Goal: Task Accomplishment & Management: Complete application form

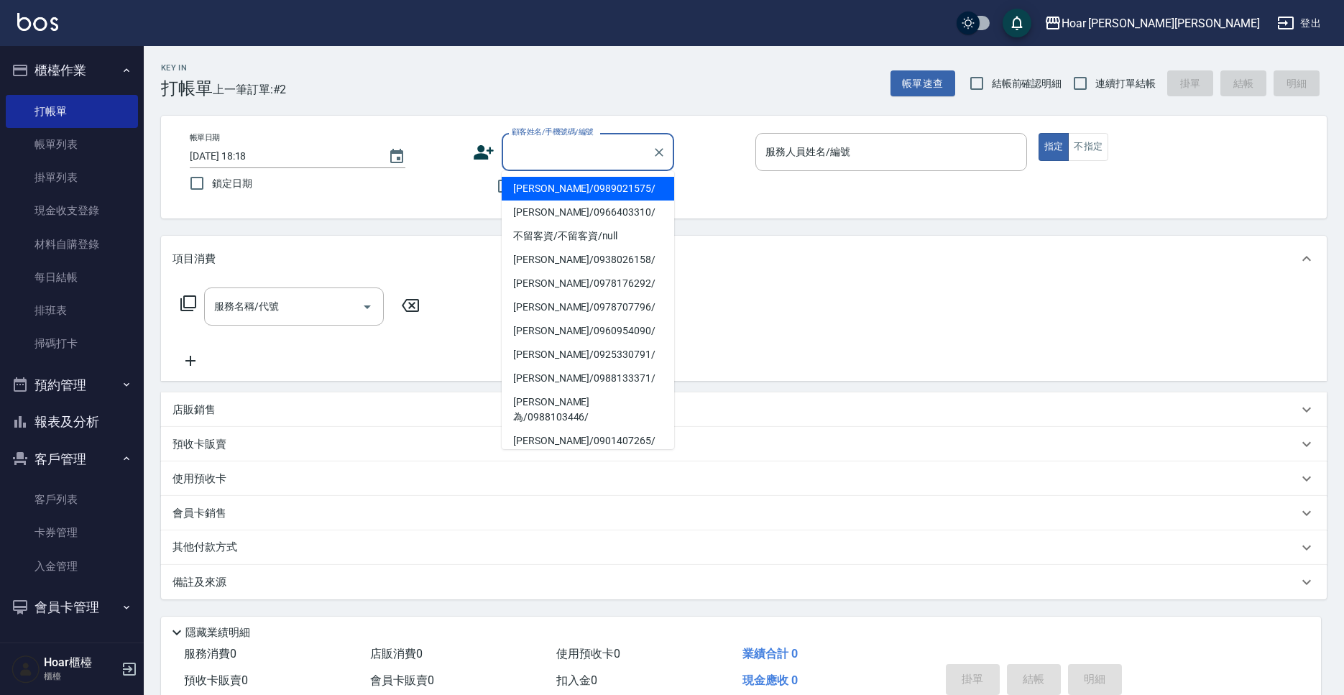
click at [546, 146] on input "顧客姓名/手機號碼/編號" at bounding box center [577, 151] width 138 height 25
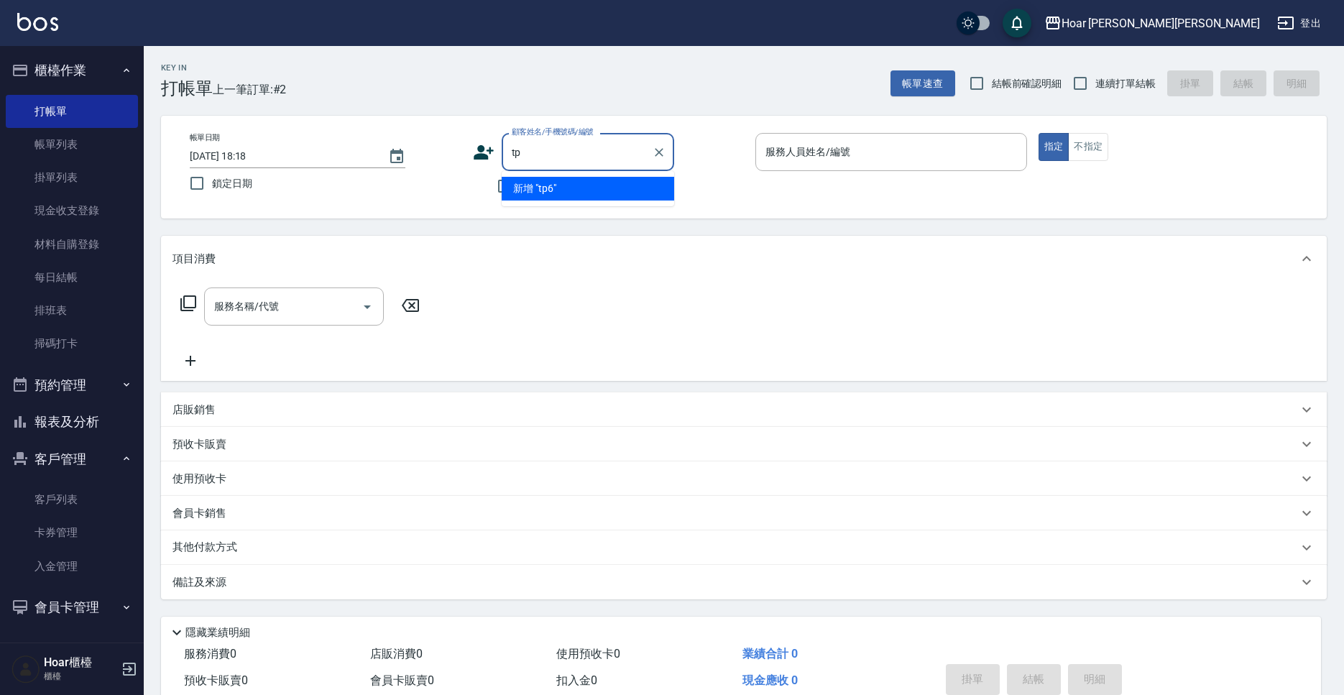
type input "t"
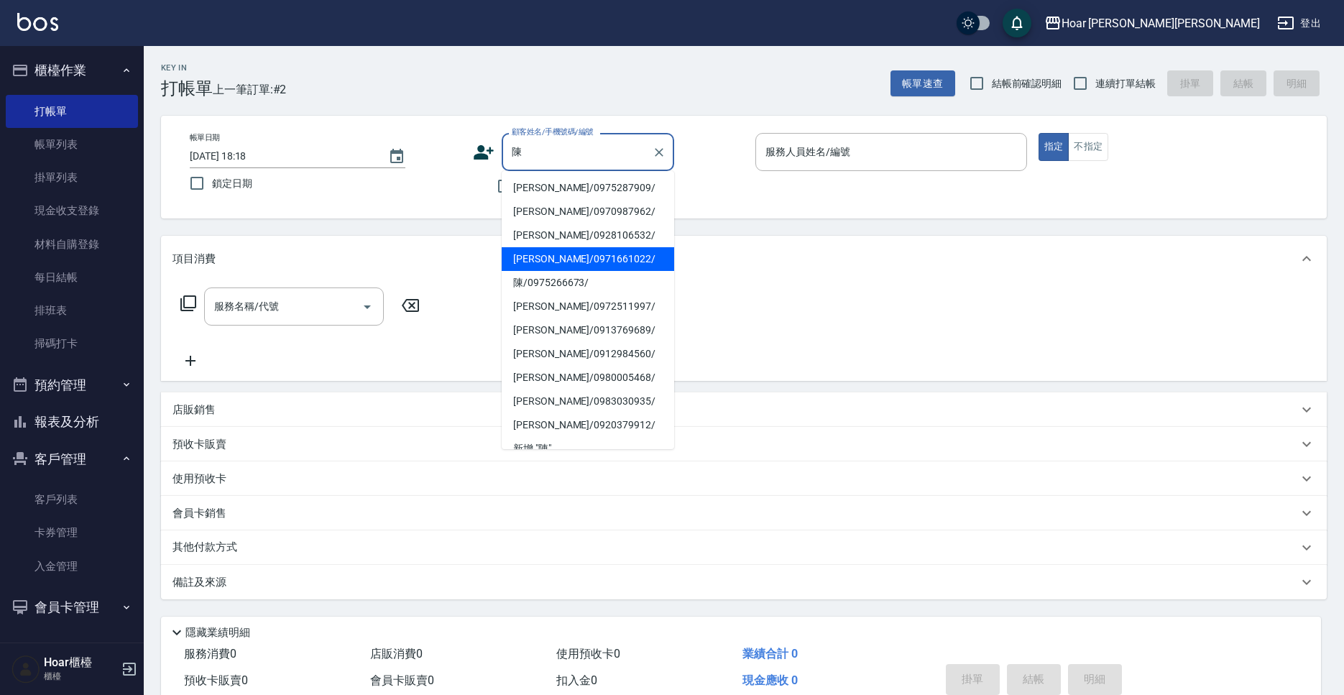
scroll to position [231, 0]
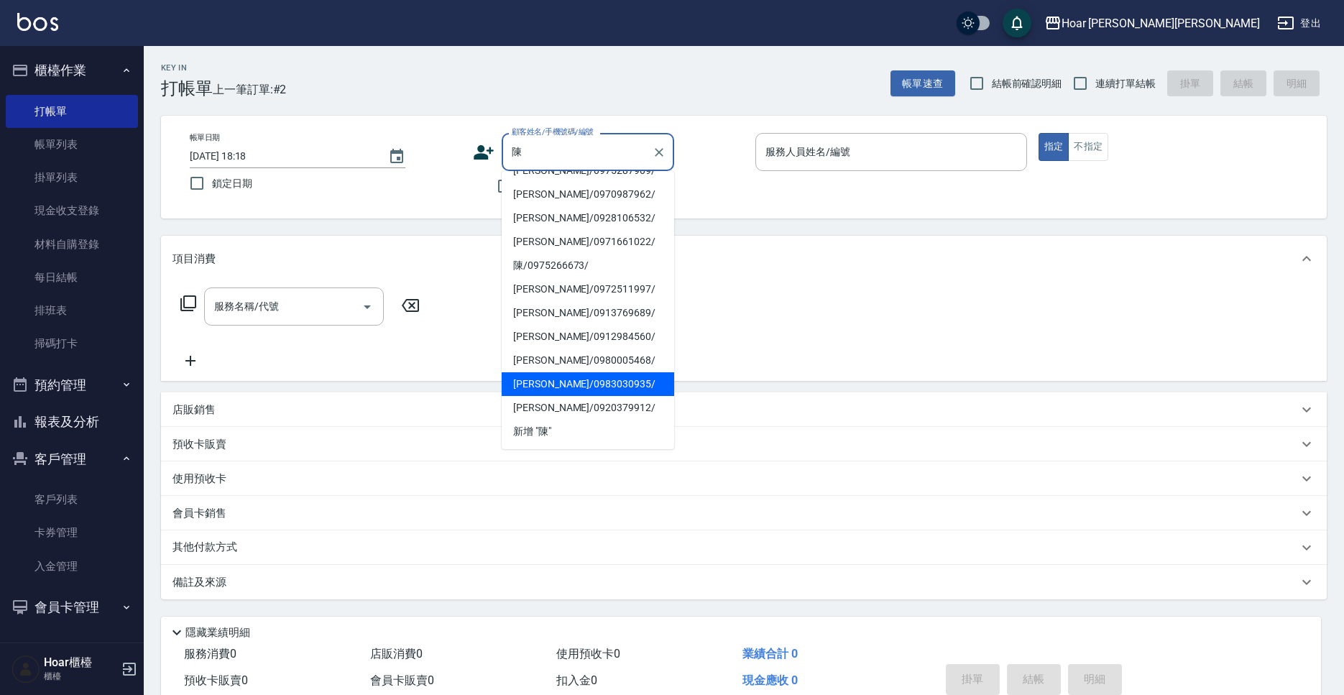
drag, startPoint x: 547, startPoint y: 377, endPoint x: 333, endPoint y: 337, distance: 217.1
click at [546, 377] on li "[PERSON_NAME]/0983030935/" at bounding box center [587, 384] width 172 height 24
type input "[PERSON_NAME]/0983030935/"
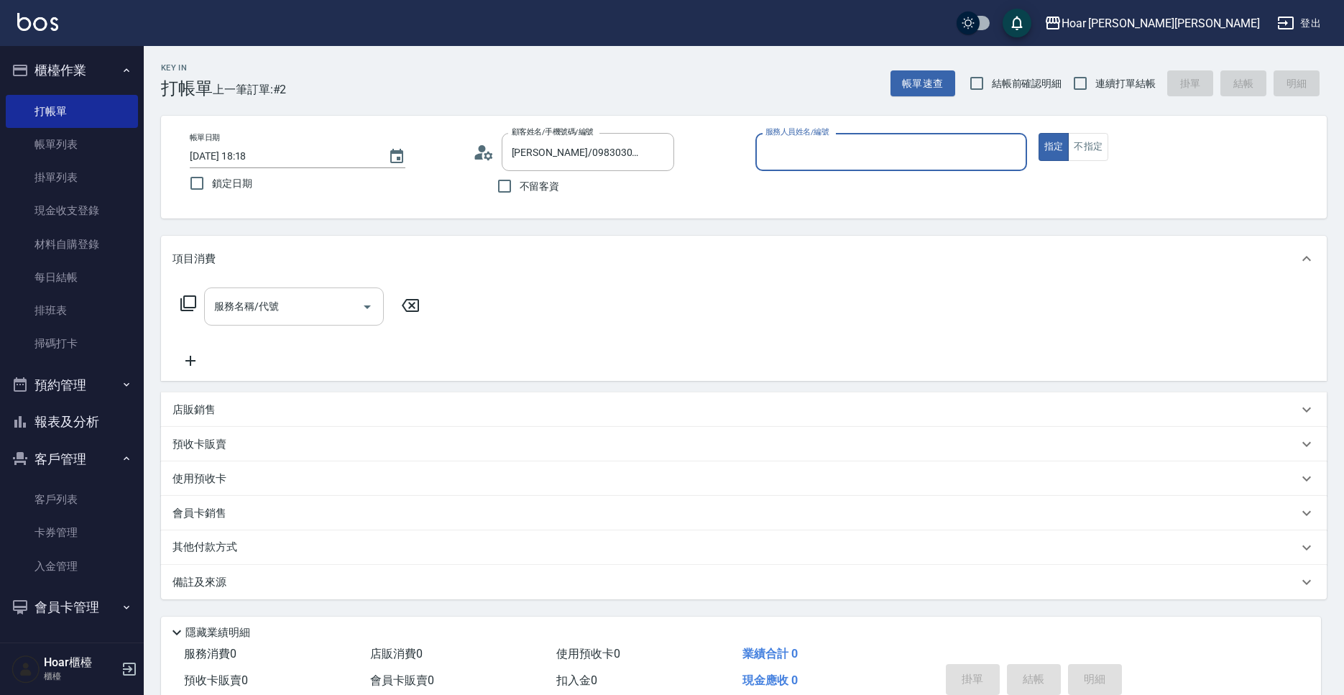
type input "RIO-2"
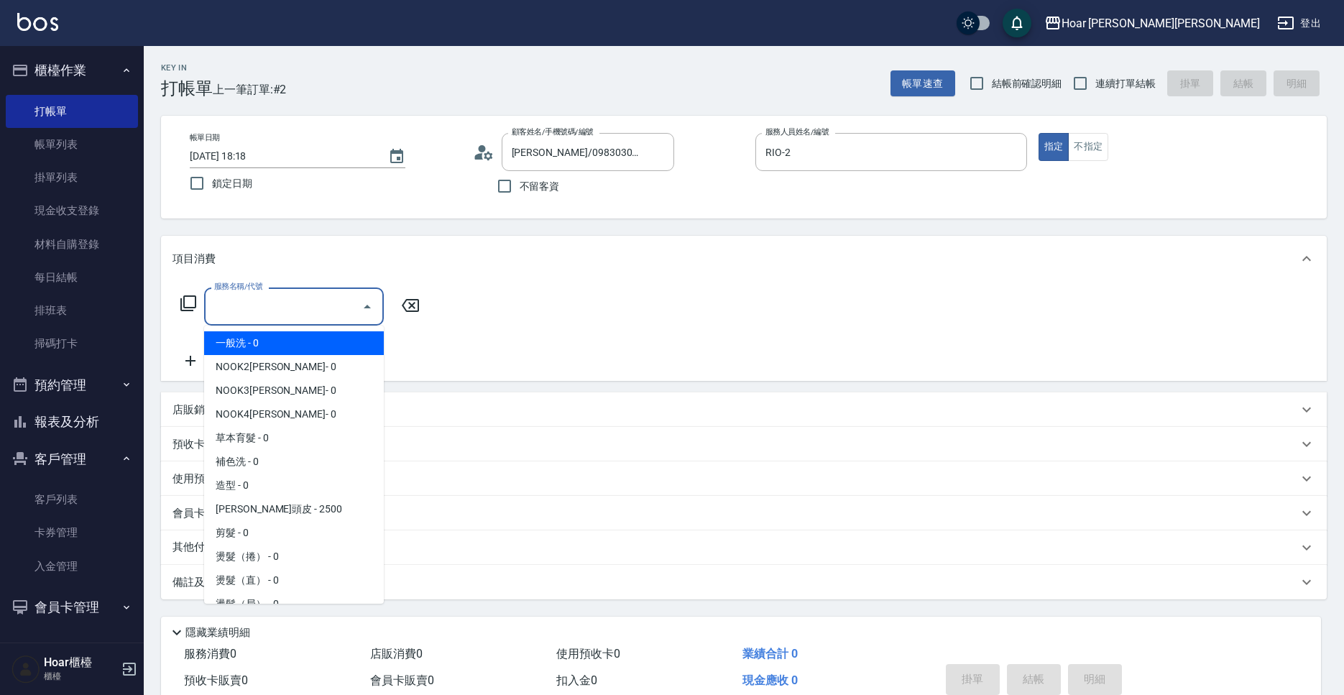
drag, startPoint x: 323, startPoint y: 315, endPoint x: 315, endPoint y: 313, distance: 8.0
click at [323, 315] on input "服務名稱/代號" at bounding box center [283, 306] width 145 height 25
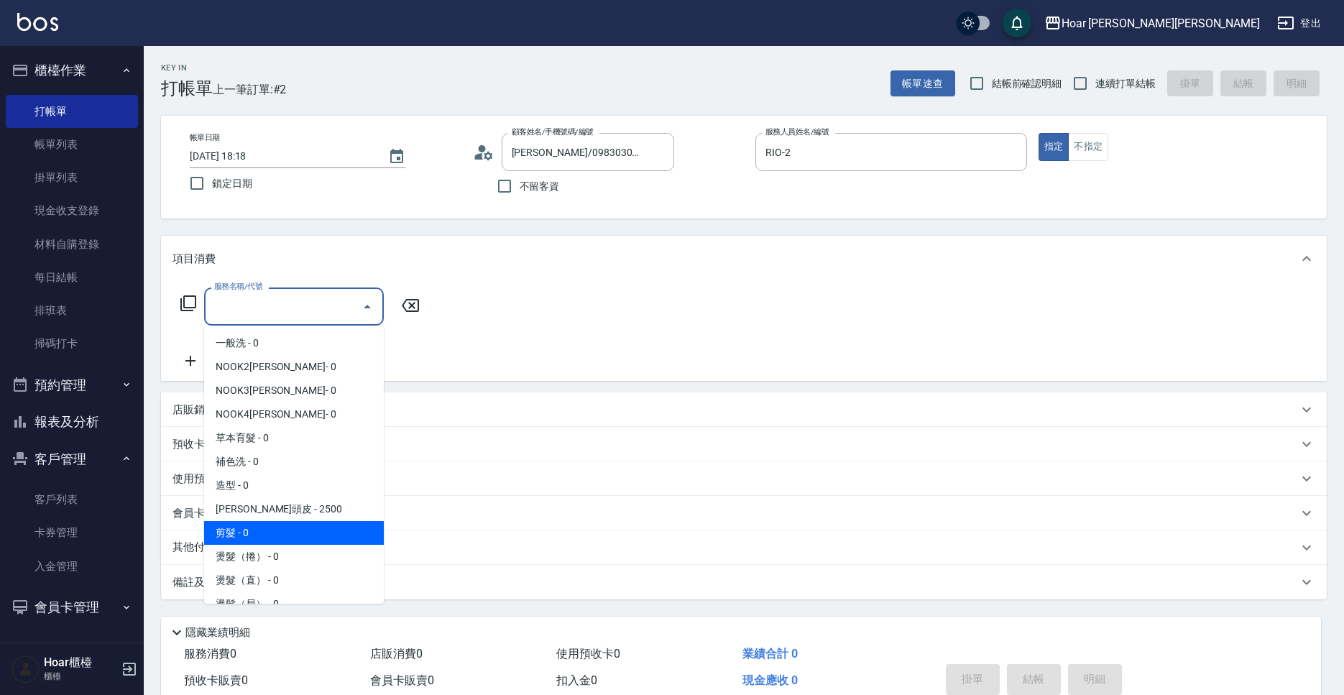
click at [262, 536] on span "剪髮 - 0" at bounding box center [294, 533] width 180 height 24
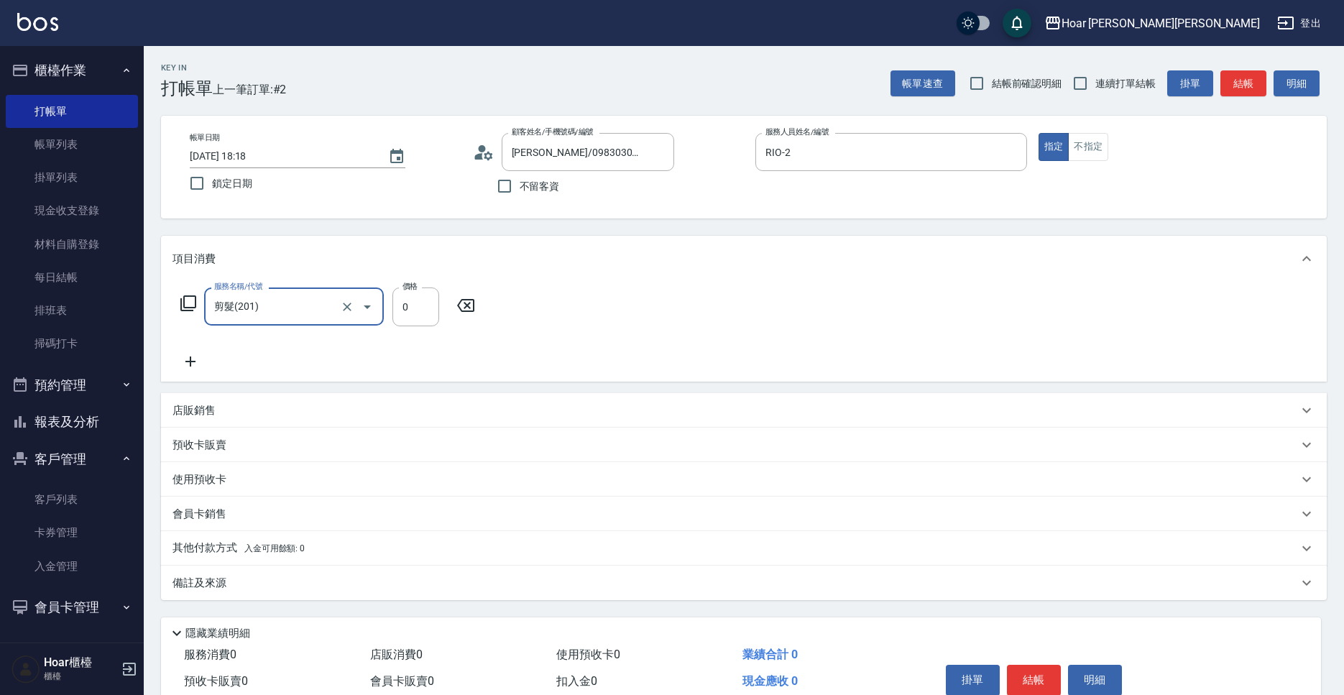
type input "剪髮(201)"
click at [415, 324] on input "0" at bounding box center [415, 306] width 47 height 39
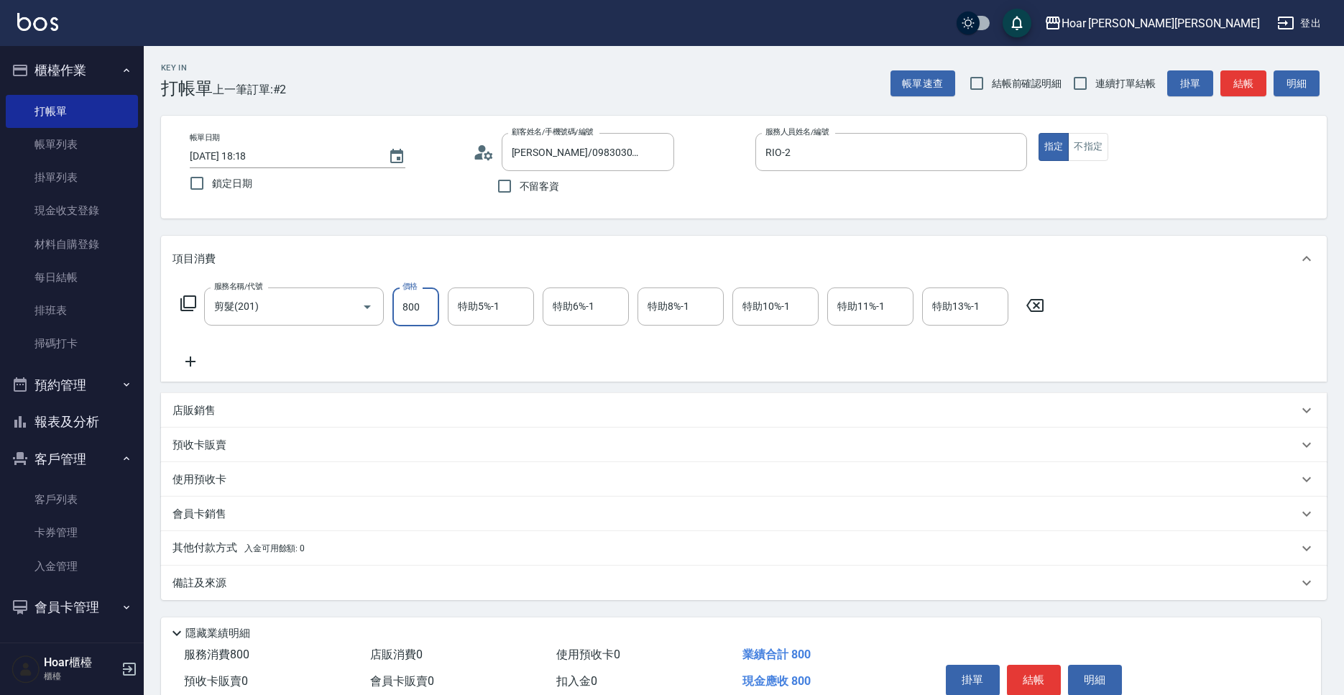
type input "800"
click at [200, 358] on icon at bounding box center [190, 361] width 36 height 17
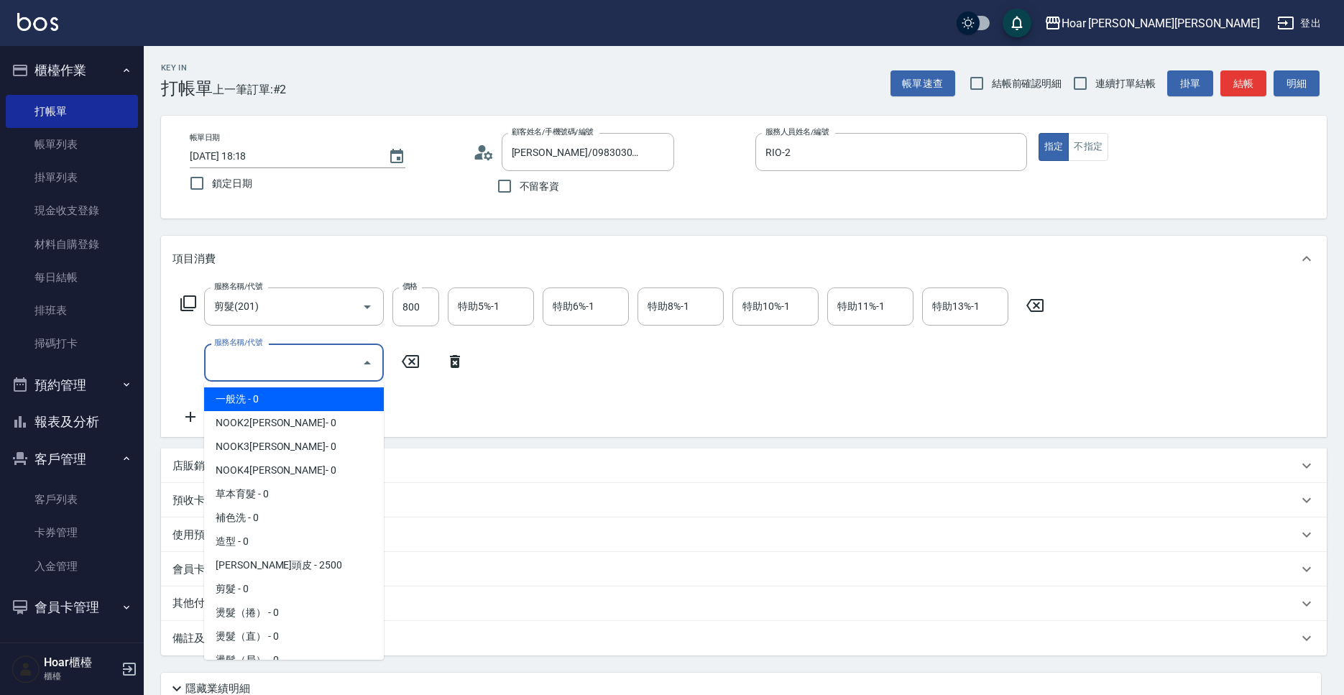
click at [261, 356] on input "服務名稱/代號" at bounding box center [283, 362] width 145 height 25
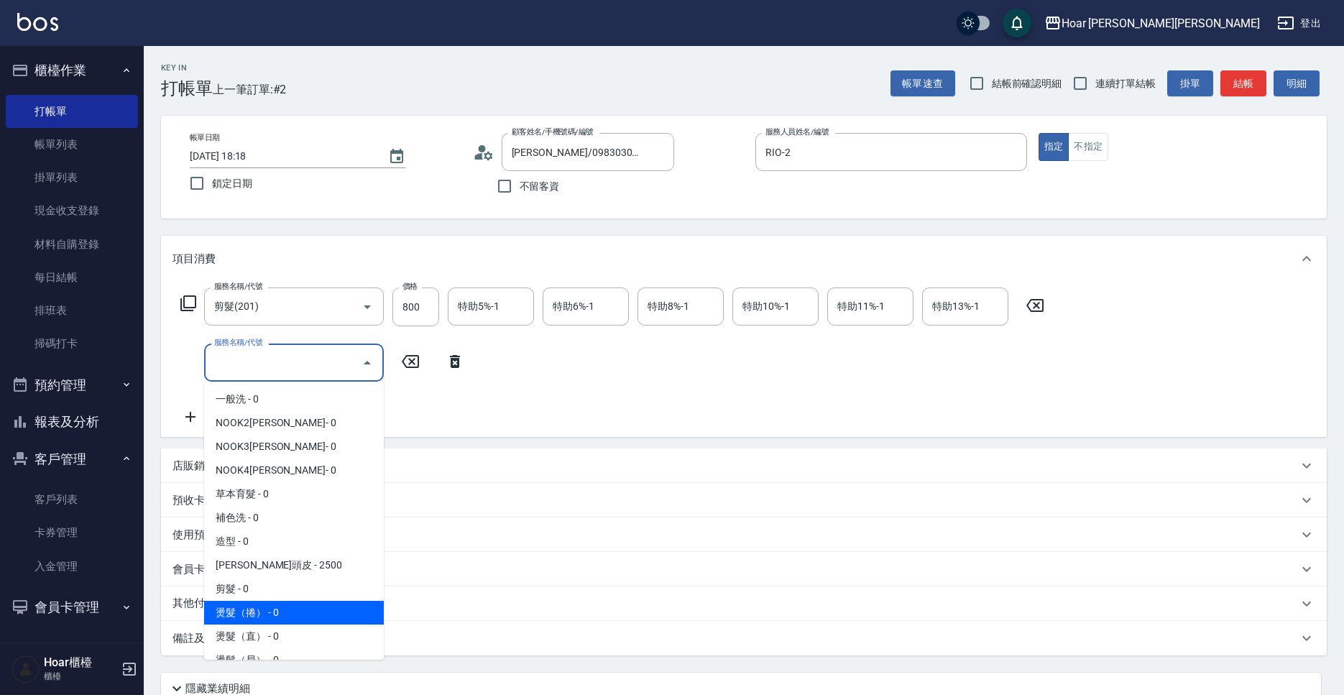
click at [251, 618] on span "燙髮（捲） - 0" at bounding box center [294, 613] width 180 height 24
type input "燙髮（捲）(301)"
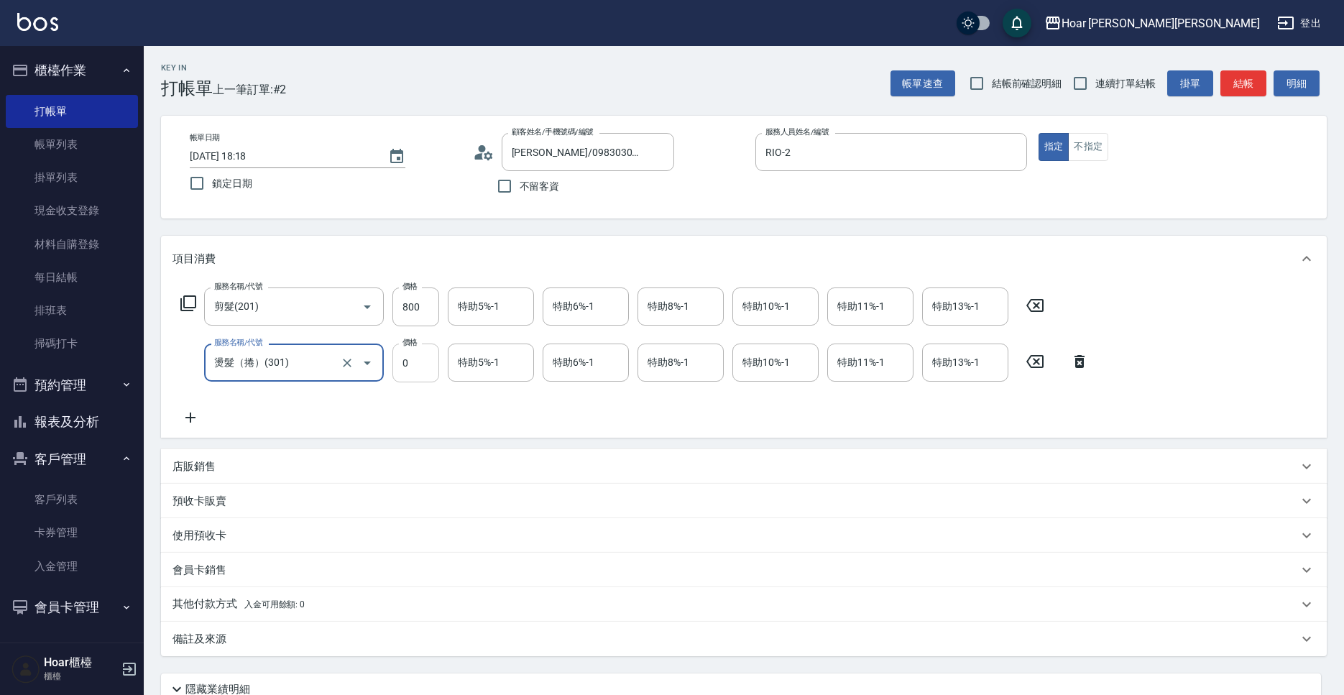
click at [436, 367] on input "0" at bounding box center [415, 362] width 47 height 39
type input "2200"
drag, startPoint x: 453, startPoint y: 407, endPoint x: 444, endPoint y: 406, distance: 9.4
click at [453, 407] on div "服務名稱/代號 剪髮(201) 服務名稱/代號 價格 800 價格 特助5%-1 特助5%-1 特助6%-1 特助6%-1 特助8%-1 特助8%-1 特助1…" at bounding box center [634, 356] width 925 height 139
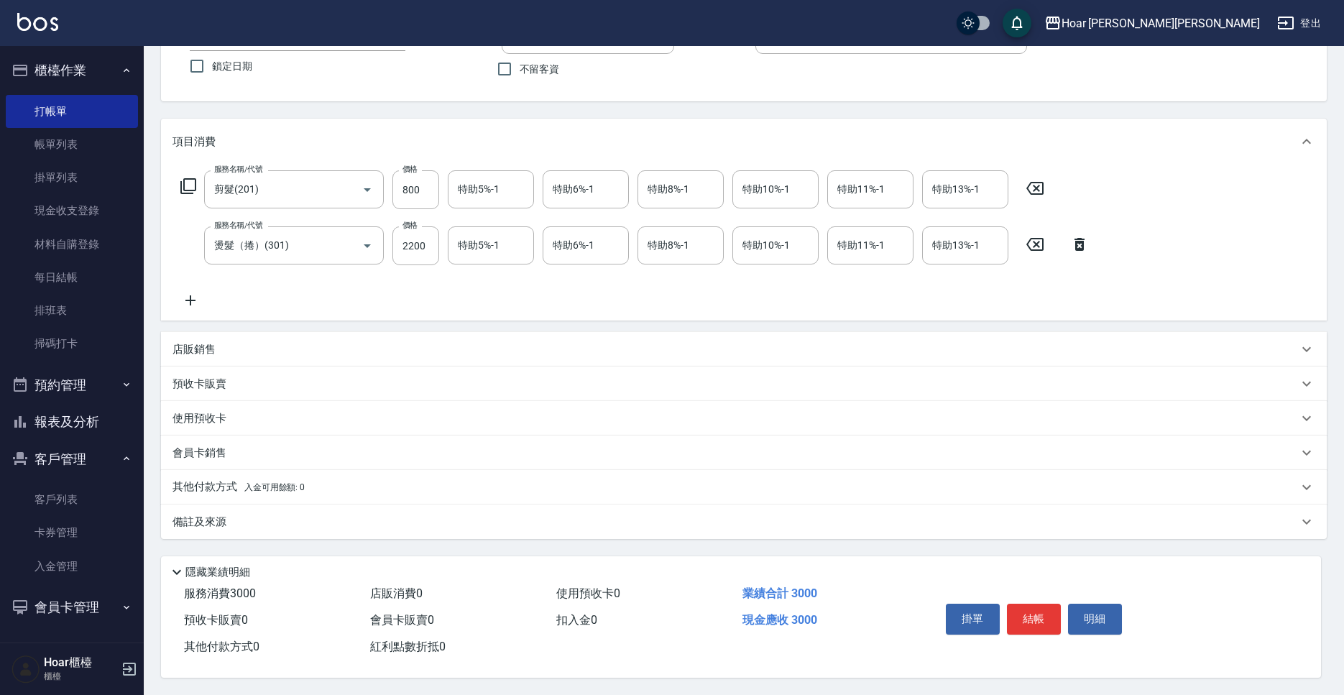
click at [228, 484] on p "其他付款方式 入金可用餘額: 0" at bounding box center [238, 487] width 132 height 16
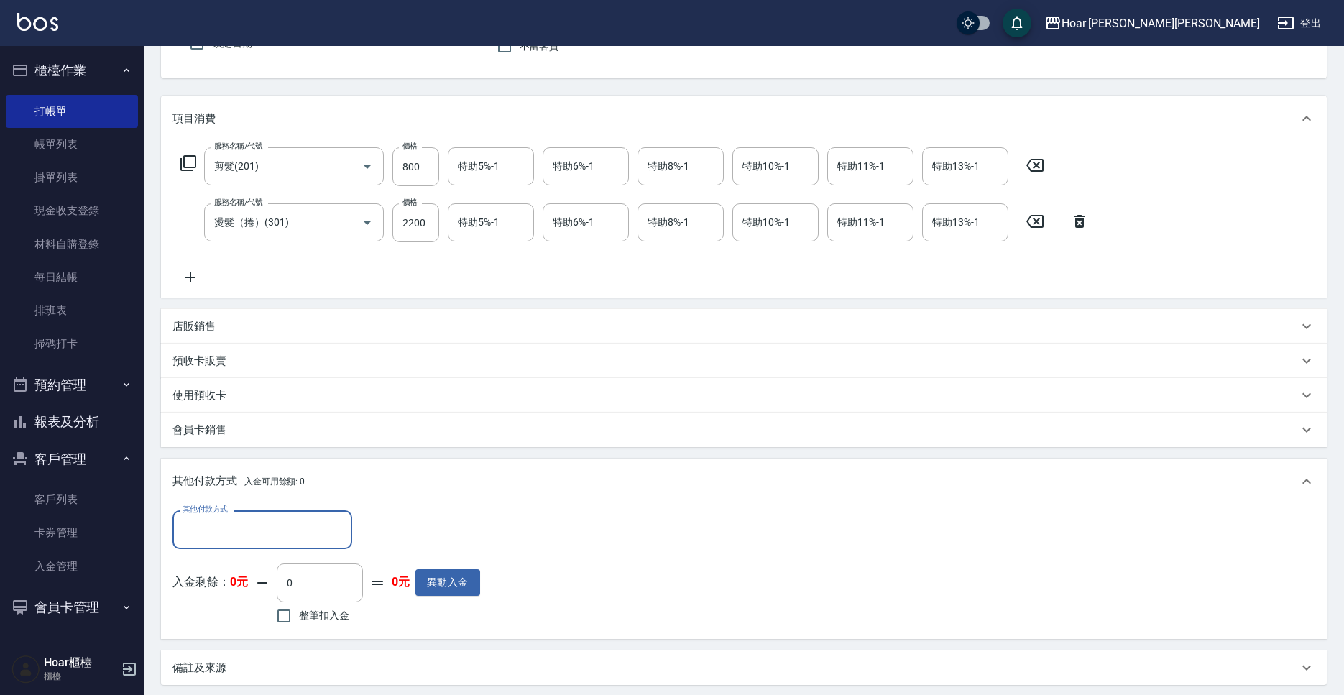
scroll to position [292, 0]
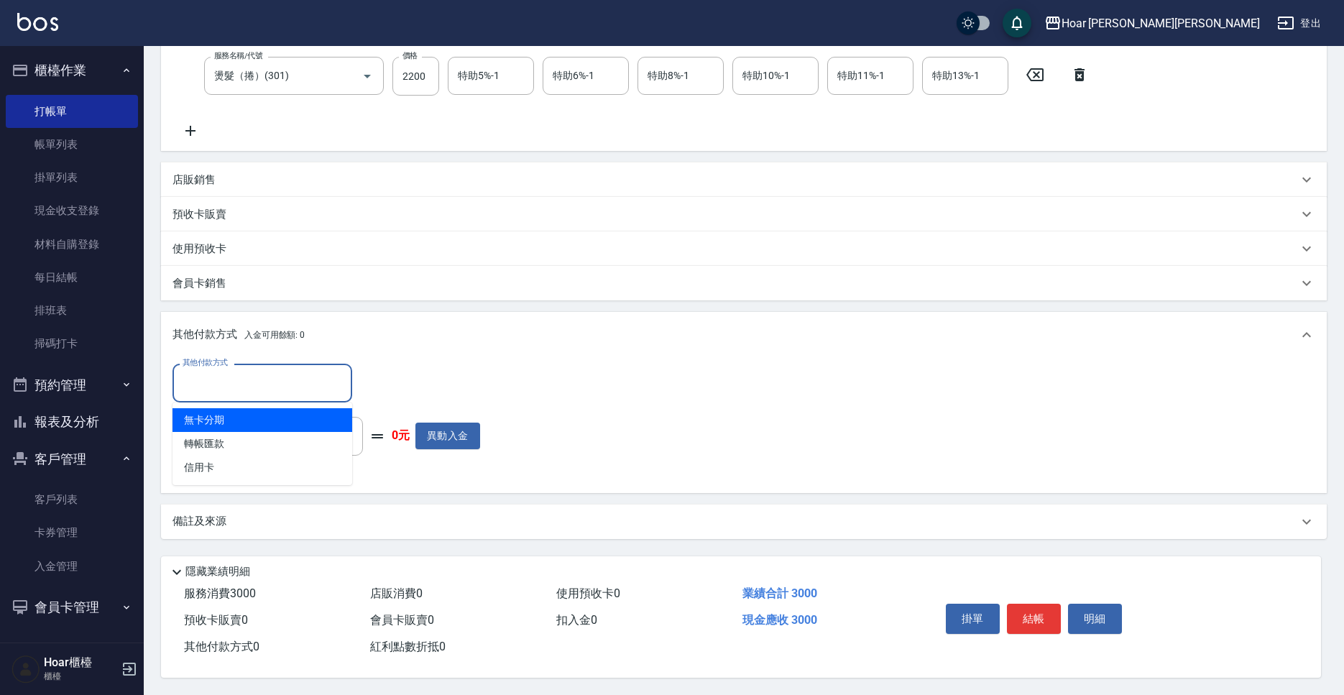
drag, startPoint x: 218, startPoint y: 386, endPoint x: 225, endPoint y: 400, distance: 16.1
click at [218, 385] on input "其他付款方式" at bounding box center [262, 382] width 167 height 25
drag, startPoint x: 228, startPoint y: 442, endPoint x: 251, endPoint y: 436, distance: 23.7
click at [228, 442] on span "轉帳匯款" at bounding box center [262, 444] width 180 height 24
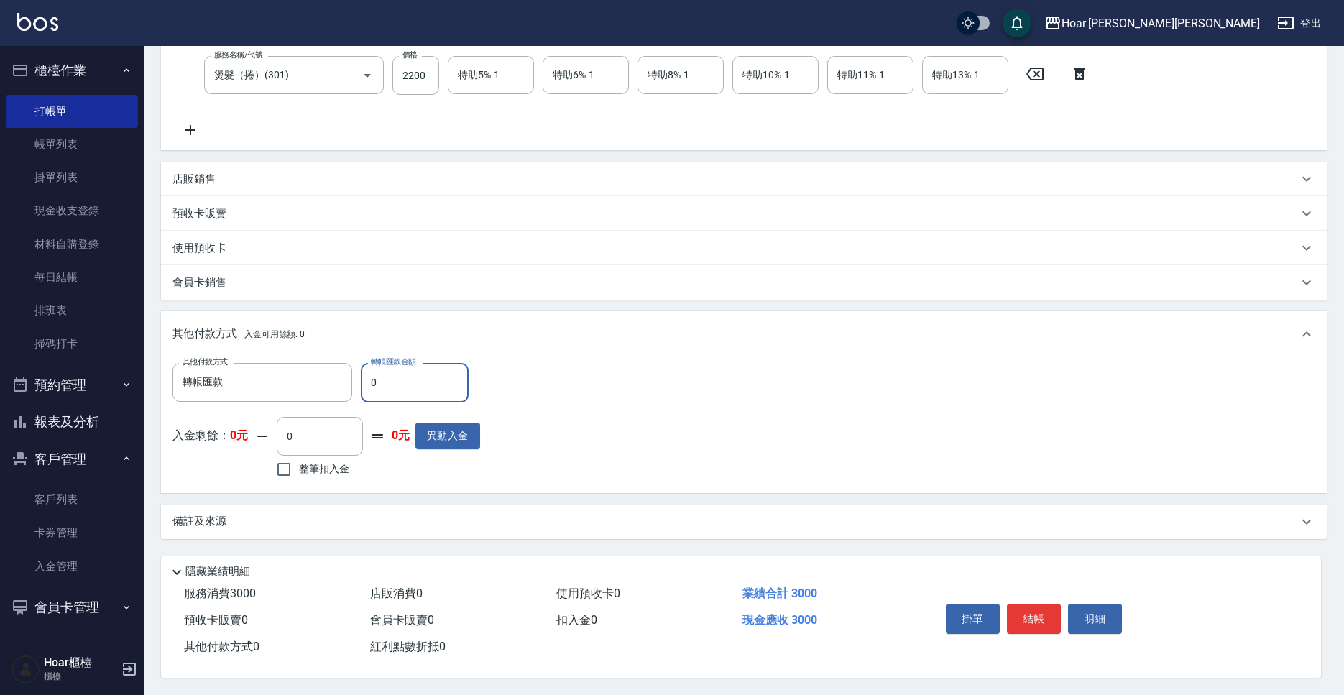
type input "轉帳匯款"
type input "3000"
click at [1047, 608] on button "結帳" at bounding box center [1034, 618] width 54 height 30
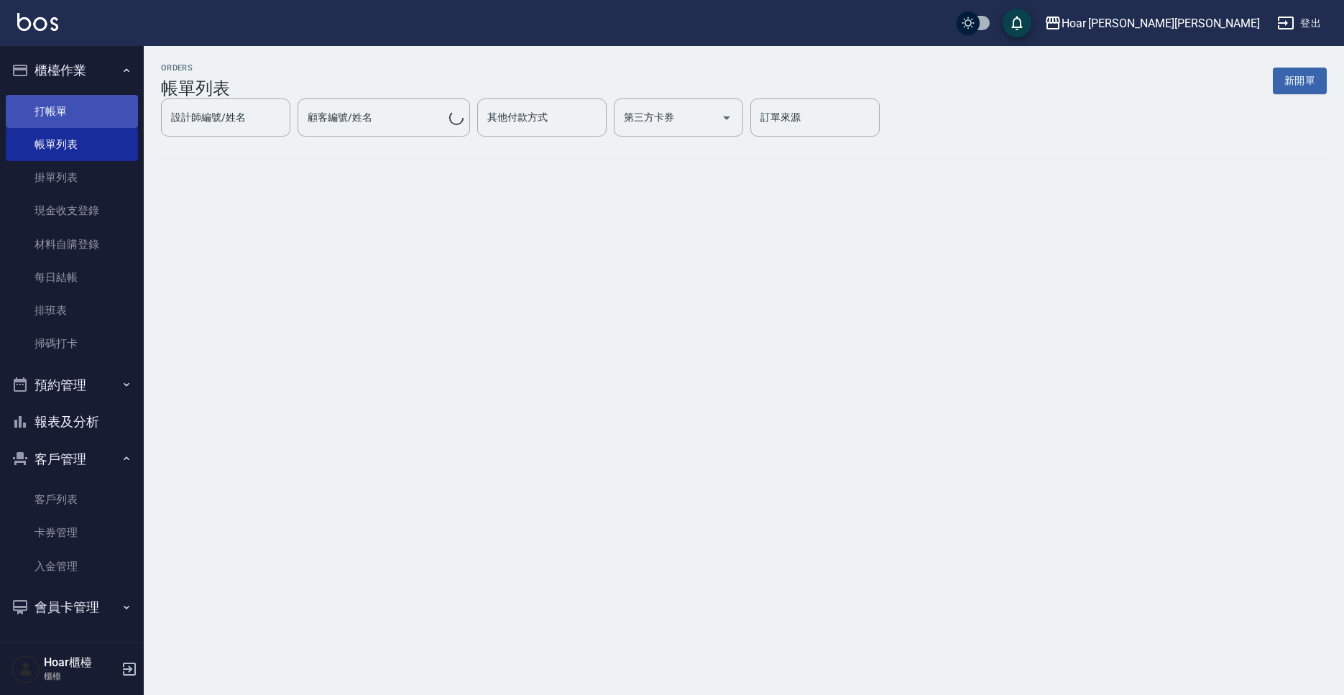
scroll to position [0, 0]
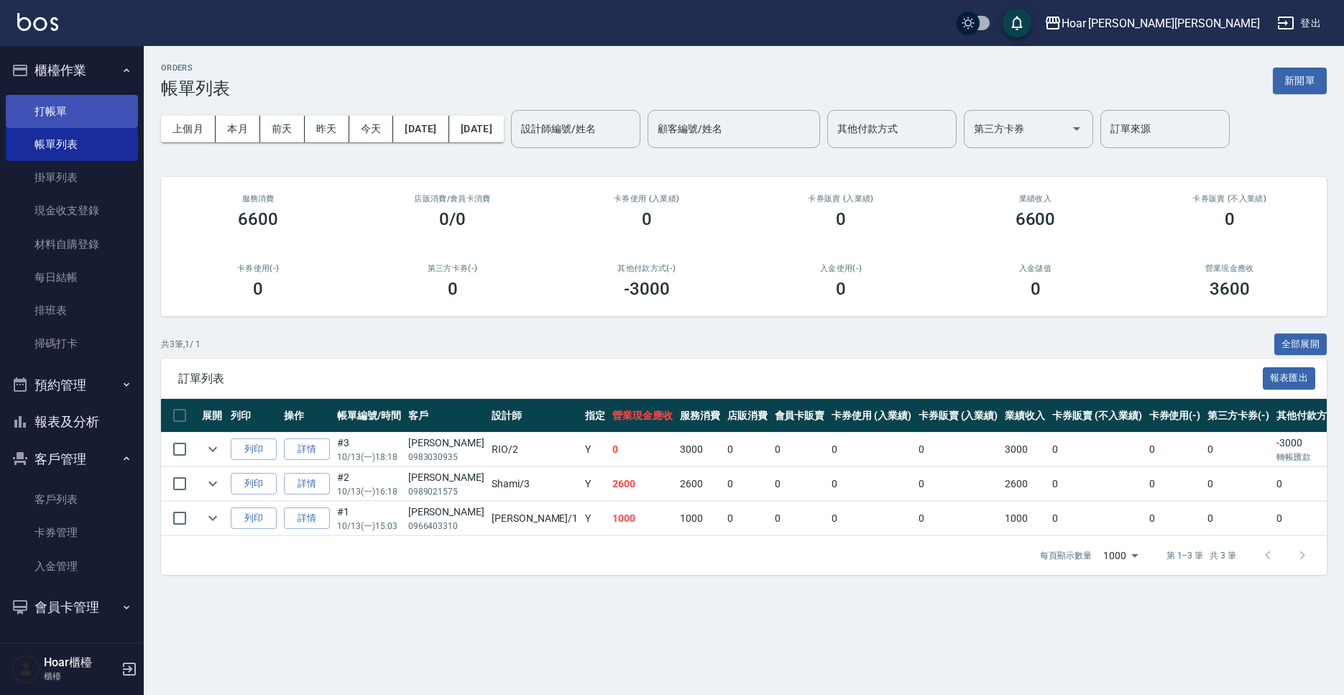
click at [65, 113] on link "打帳單" at bounding box center [72, 111] width 132 height 33
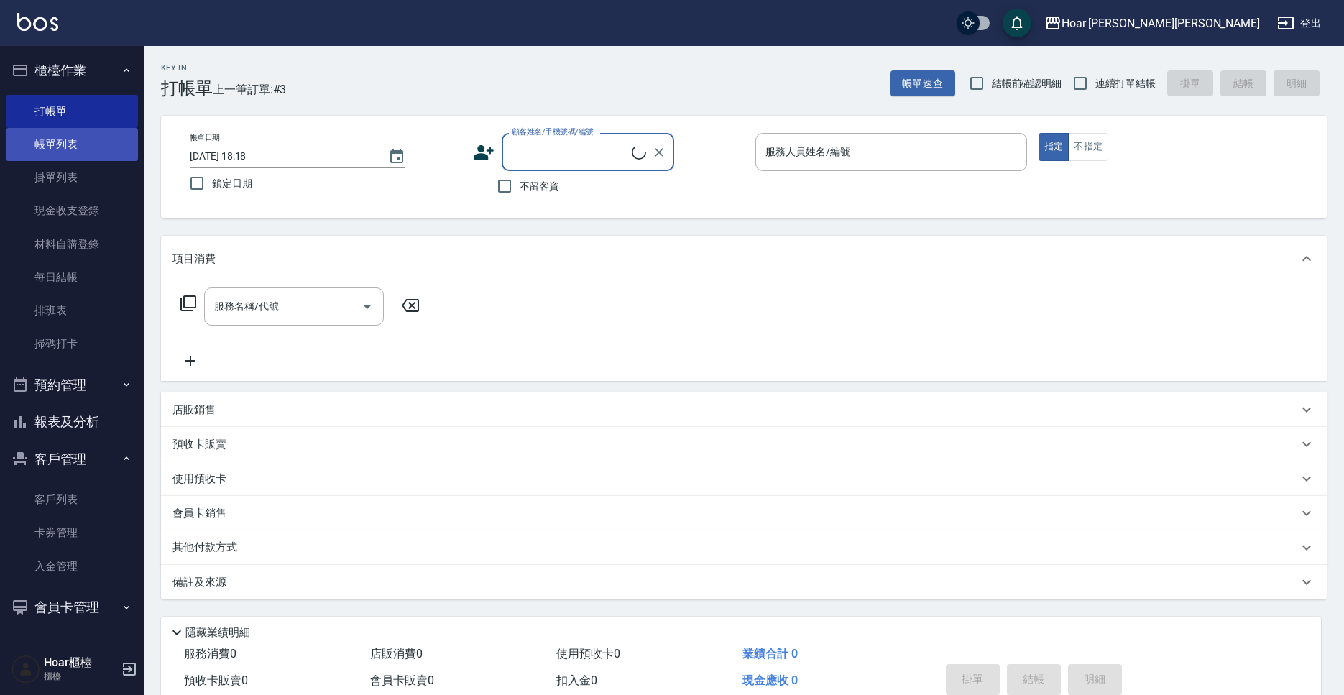
scroll to position [1, 0]
drag, startPoint x: 55, startPoint y: 147, endPoint x: 62, endPoint y: 122, distance: 25.5
click at [55, 147] on link "帳單列表" at bounding box center [72, 144] width 132 height 33
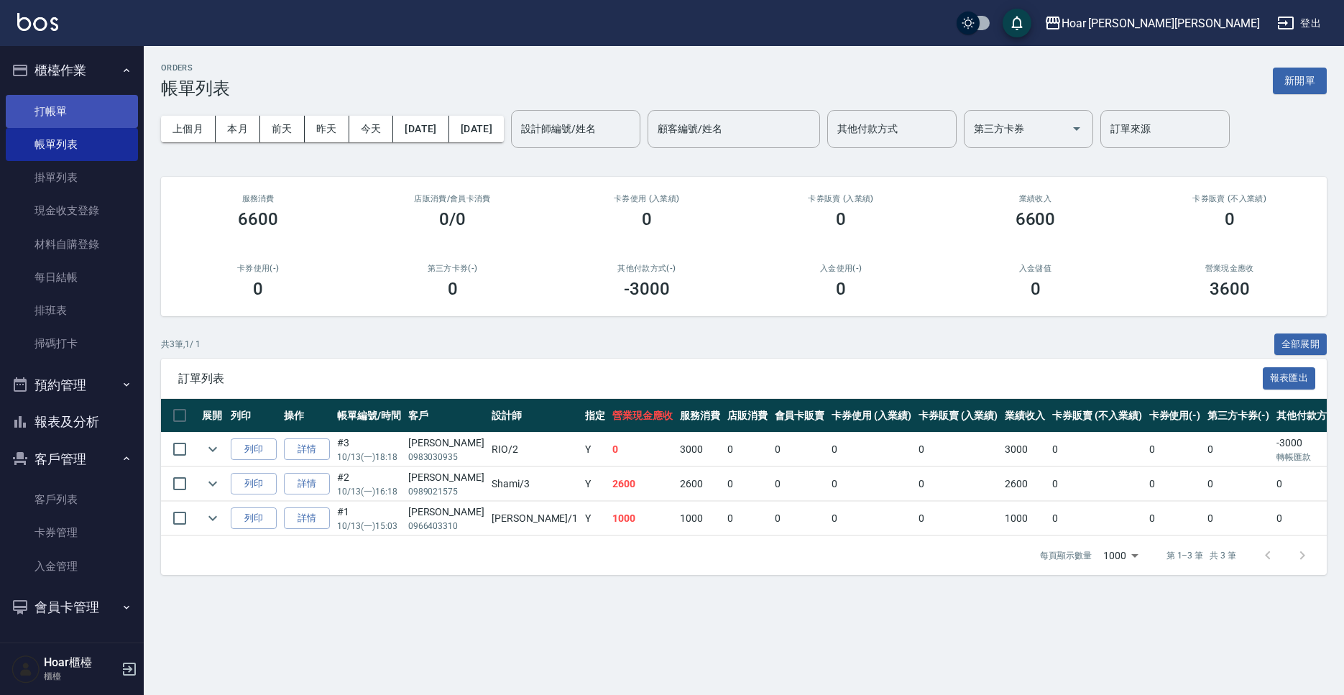
click at [62, 114] on link "打帳單" at bounding box center [72, 111] width 132 height 33
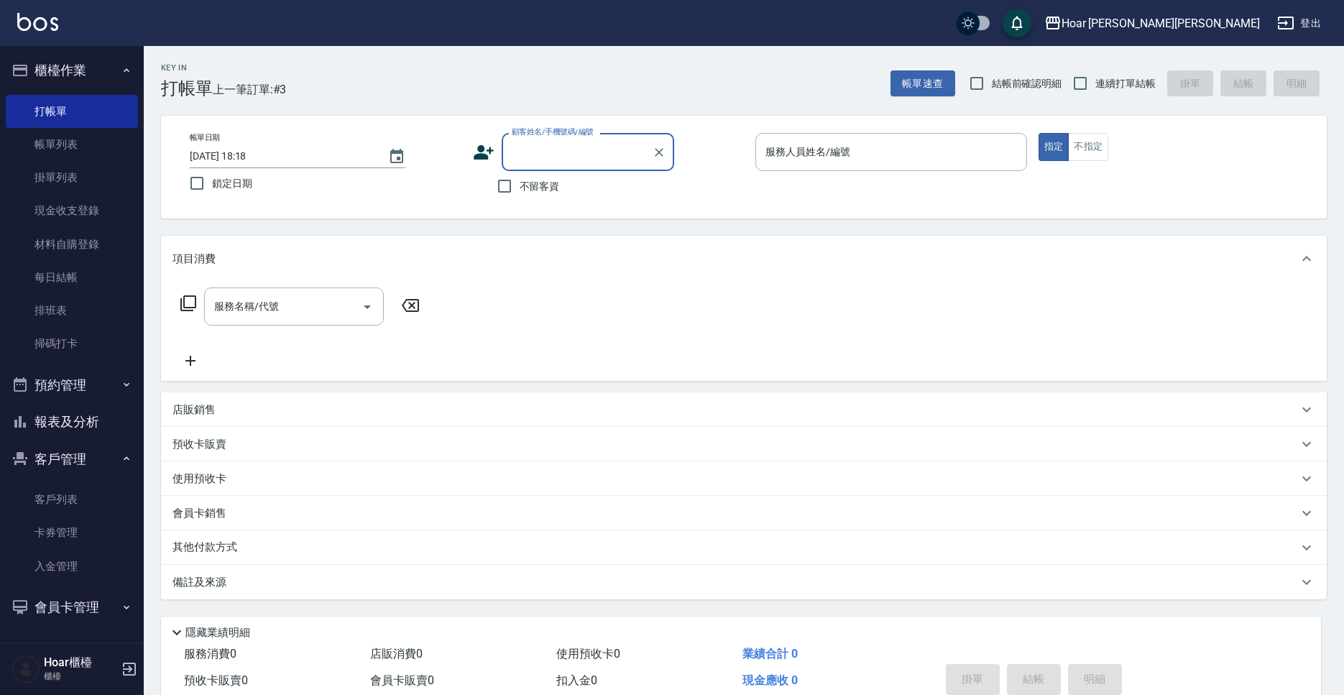
click at [540, 193] on span "不留客資" at bounding box center [539, 186] width 40 height 15
click at [519, 193] on input "不留客資" at bounding box center [504, 186] width 30 height 30
checkbox input "true"
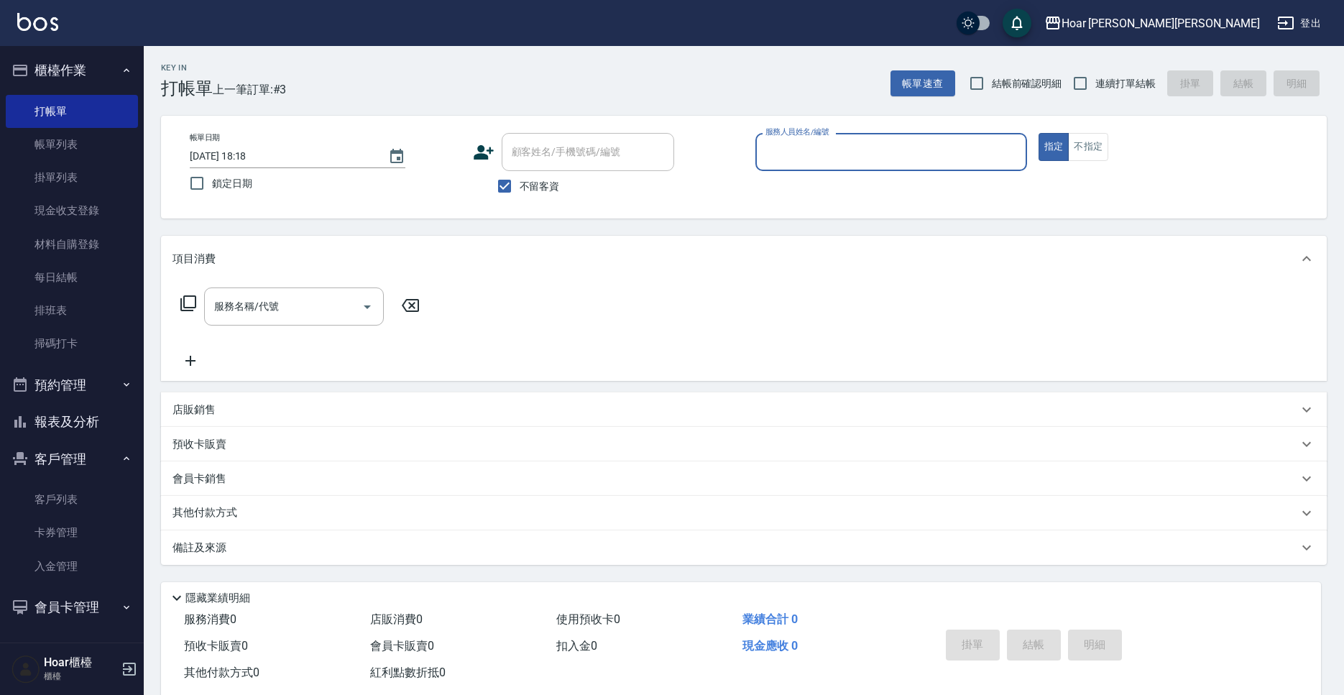
drag, startPoint x: 808, startPoint y: 149, endPoint x: 805, endPoint y: 165, distance: 16.8
click at [808, 149] on input "服務人員姓名/編號" at bounding box center [891, 151] width 259 height 25
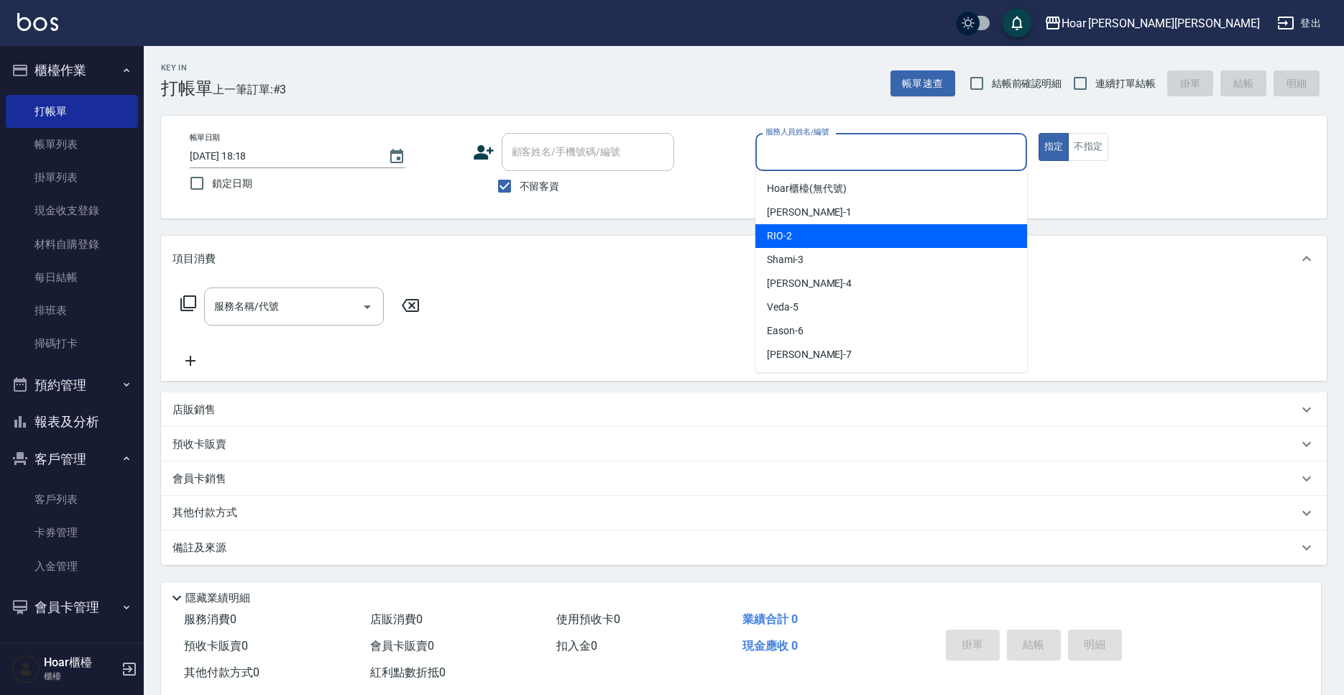
drag, startPoint x: 783, startPoint y: 229, endPoint x: 441, endPoint y: 284, distance: 346.3
click at [779, 228] on span "RIO -2" at bounding box center [779, 235] width 25 height 15
type input "RIO-2"
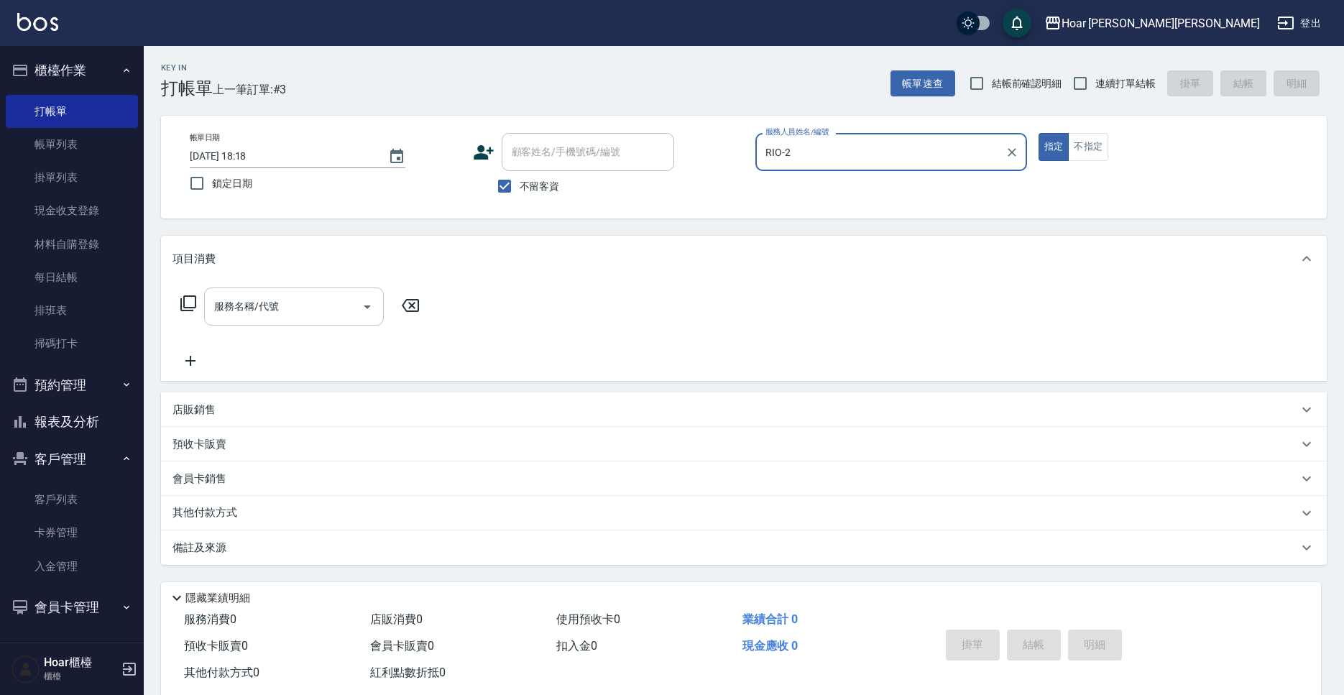
click at [309, 298] on input "服務名稱/代號" at bounding box center [283, 306] width 145 height 25
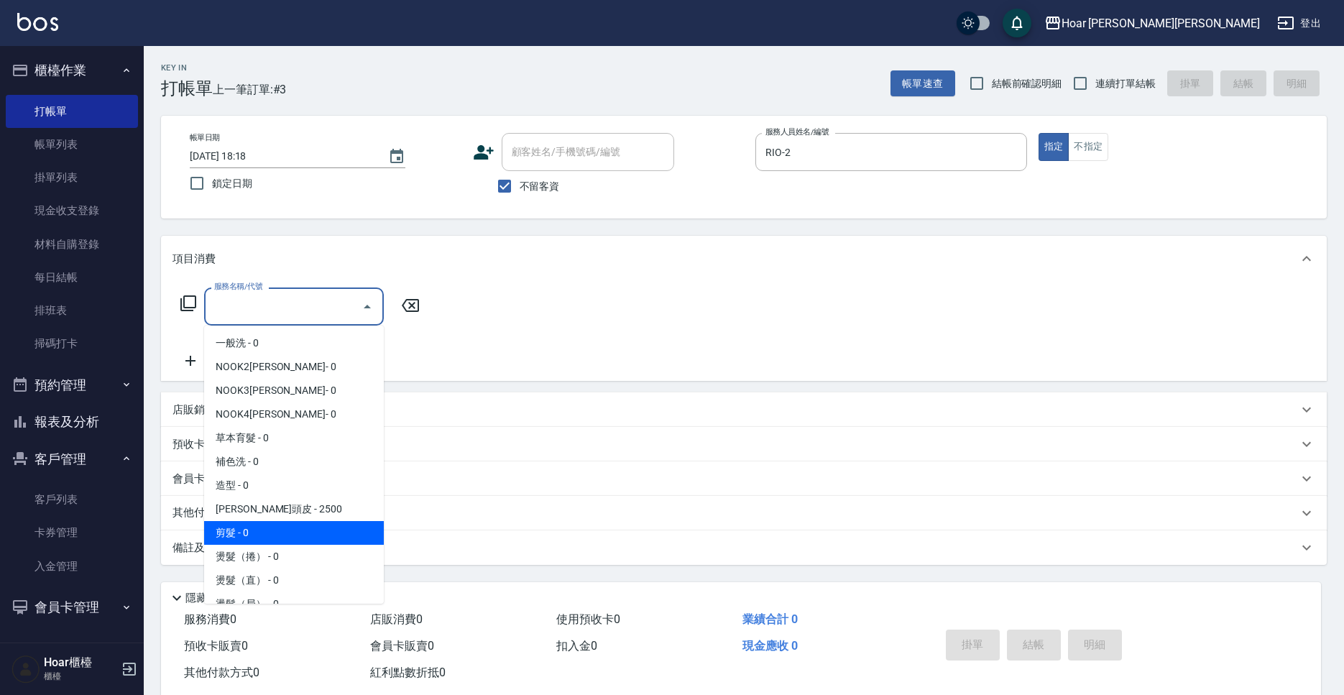
drag, startPoint x: 273, startPoint y: 530, endPoint x: 325, endPoint y: 422, distance: 119.5
click at [275, 529] on span "剪髮 - 0" at bounding box center [294, 533] width 180 height 24
type input "剪髮(201)"
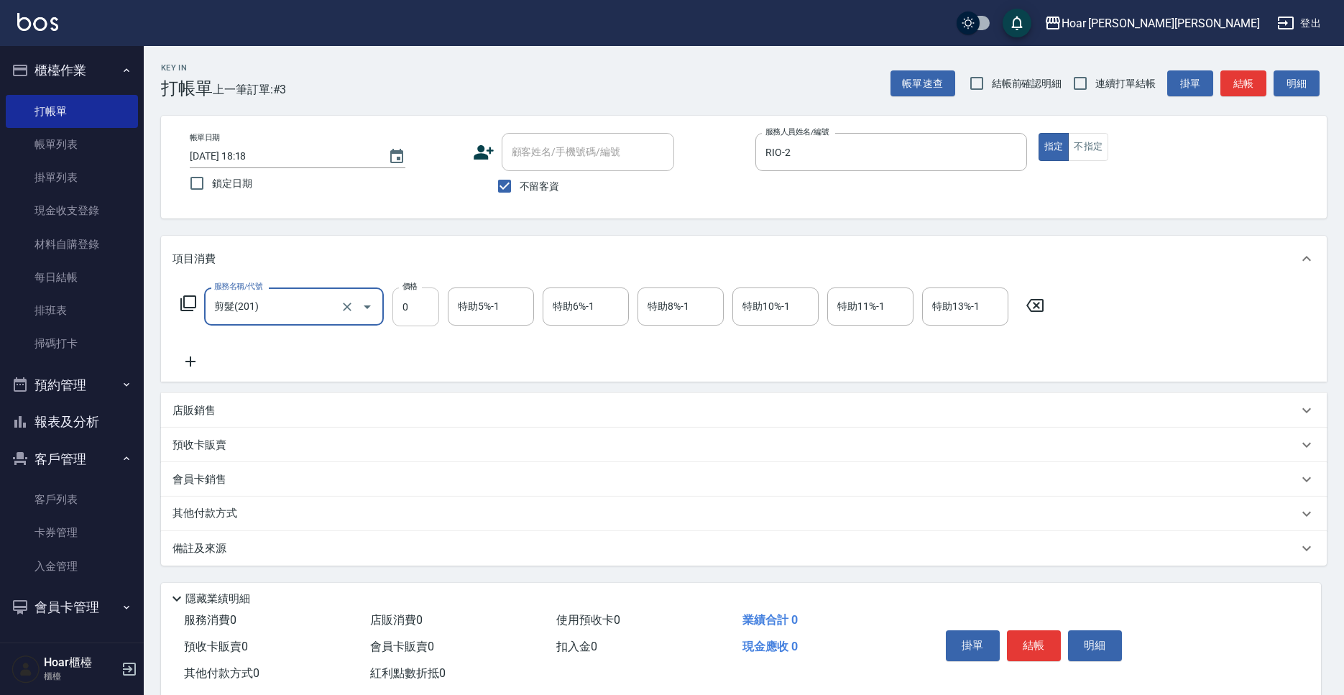
click at [412, 315] on input "0" at bounding box center [415, 306] width 47 height 39
type input "800"
click at [193, 369] on icon at bounding box center [190, 361] width 36 height 17
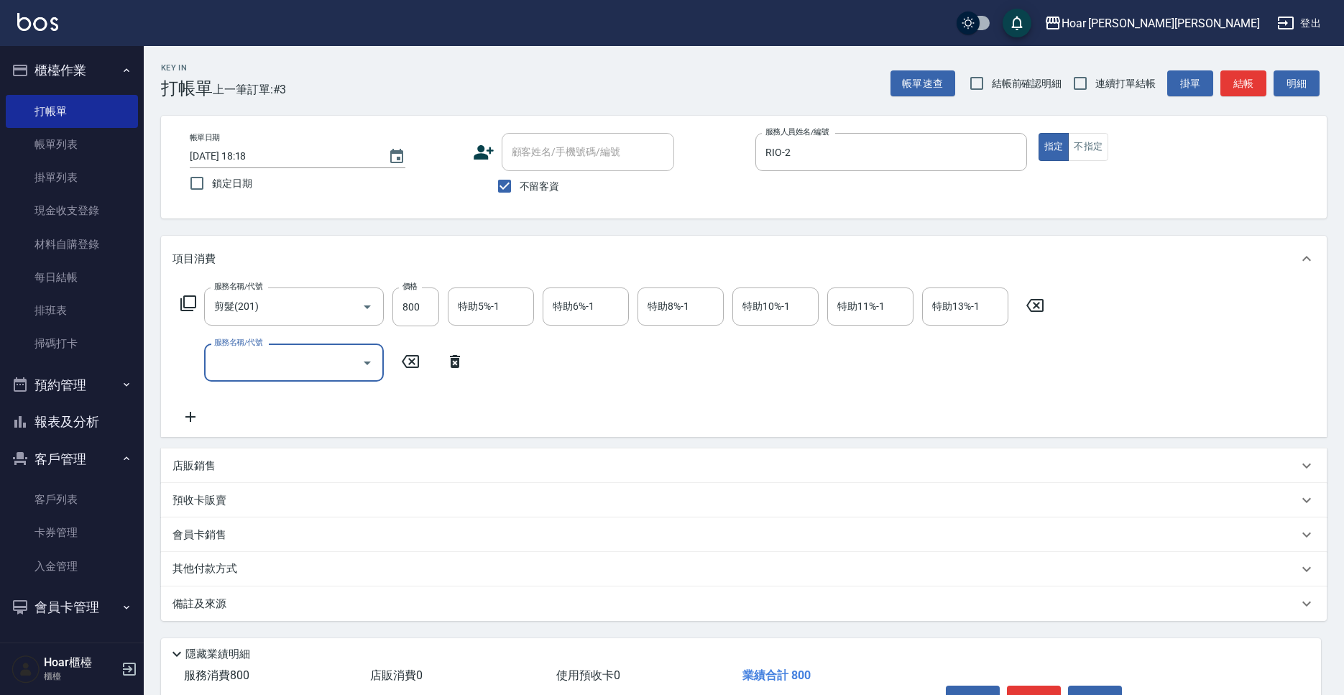
drag, startPoint x: 193, startPoint y: 369, endPoint x: 300, endPoint y: 369, distance: 107.8
click at [300, 369] on input "服務名稱/代號" at bounding box center [283, 362] width 145 height 25
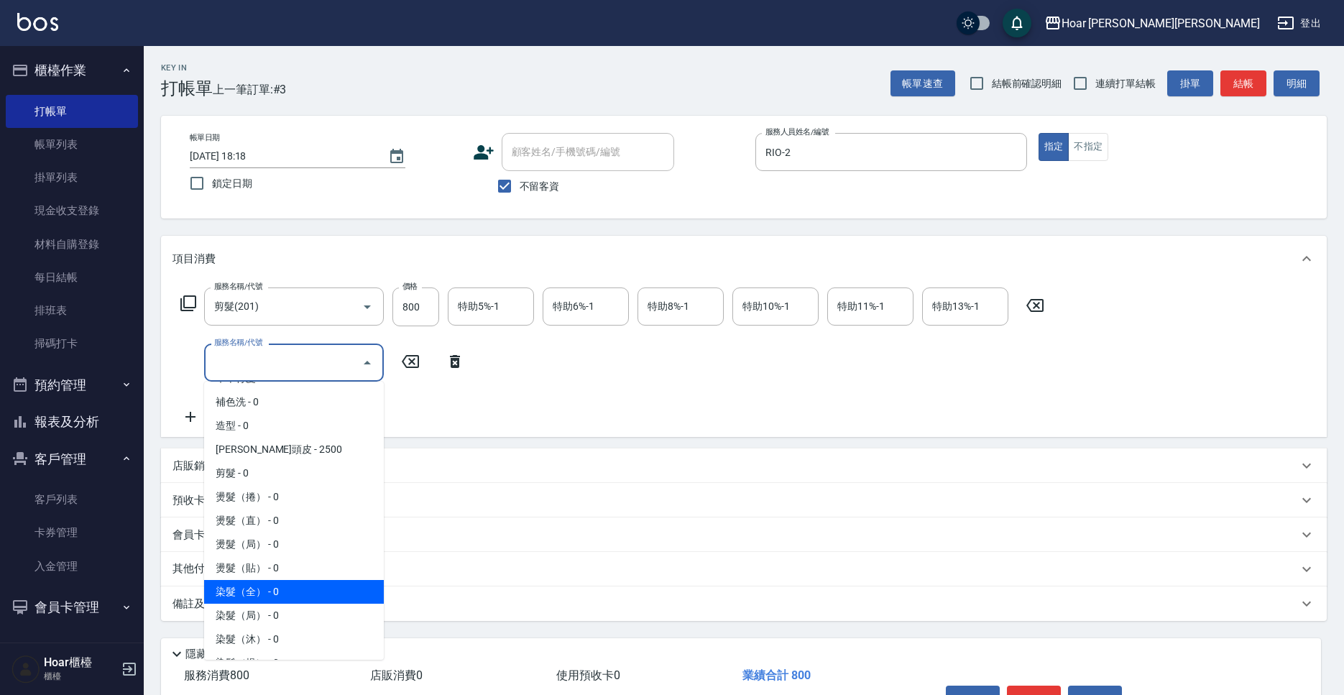
scroll to position [117, 0]
drag, startPoint x: 269, startPoint y: 586, endPoint x: 301, endPoint y: 542, distance: 54.5
click at [268, 585] on span "染髮（全） - 0" at bounding box center [294, 590] width 180 height 24
type input "染髮（全）(401)"
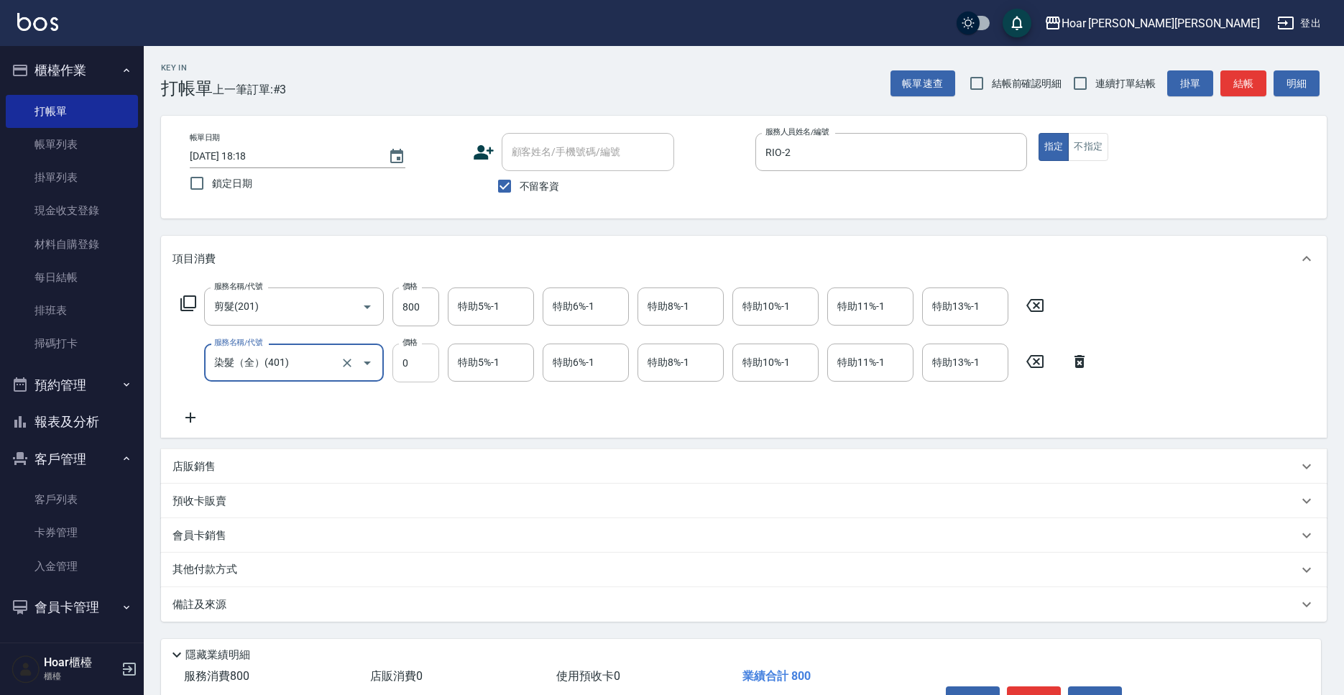
click at [414, 372] on input "0" at bounding box center [415, 362] width 47 height 39
type input "1600"
click at [463, 397] on div "服務名稱/代號 剪髮(201) 服務名稱/代號 價格 800 價格 特助5%-1 特助5%-1 特助6%-1 特助6%-1 特助8%-1 特助8%-1 特助1…" at bounding box center [634, 356] width 925 height 139
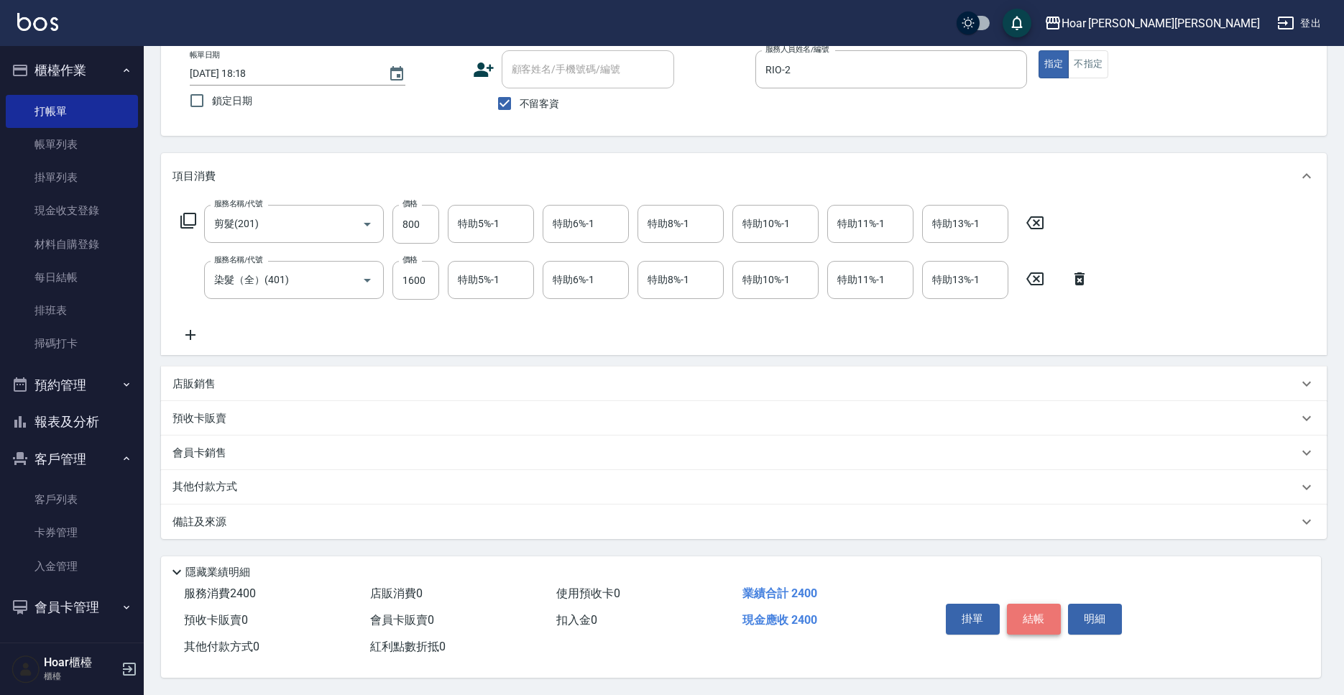
click at [1029, 609] on button "結帳" at bounding box center [1034, 618] width 54 height 30
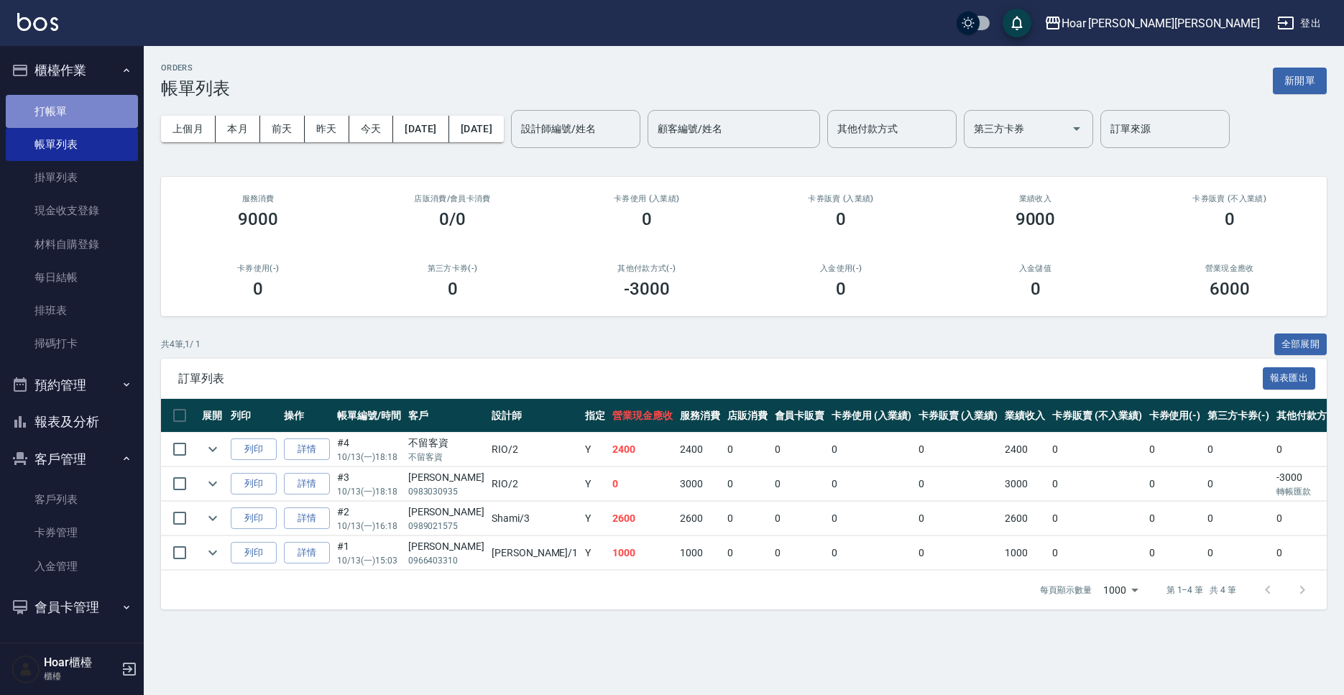
click at [77, 114] on link "打帳單" at bounding box center [72, 111] width 132 height 33
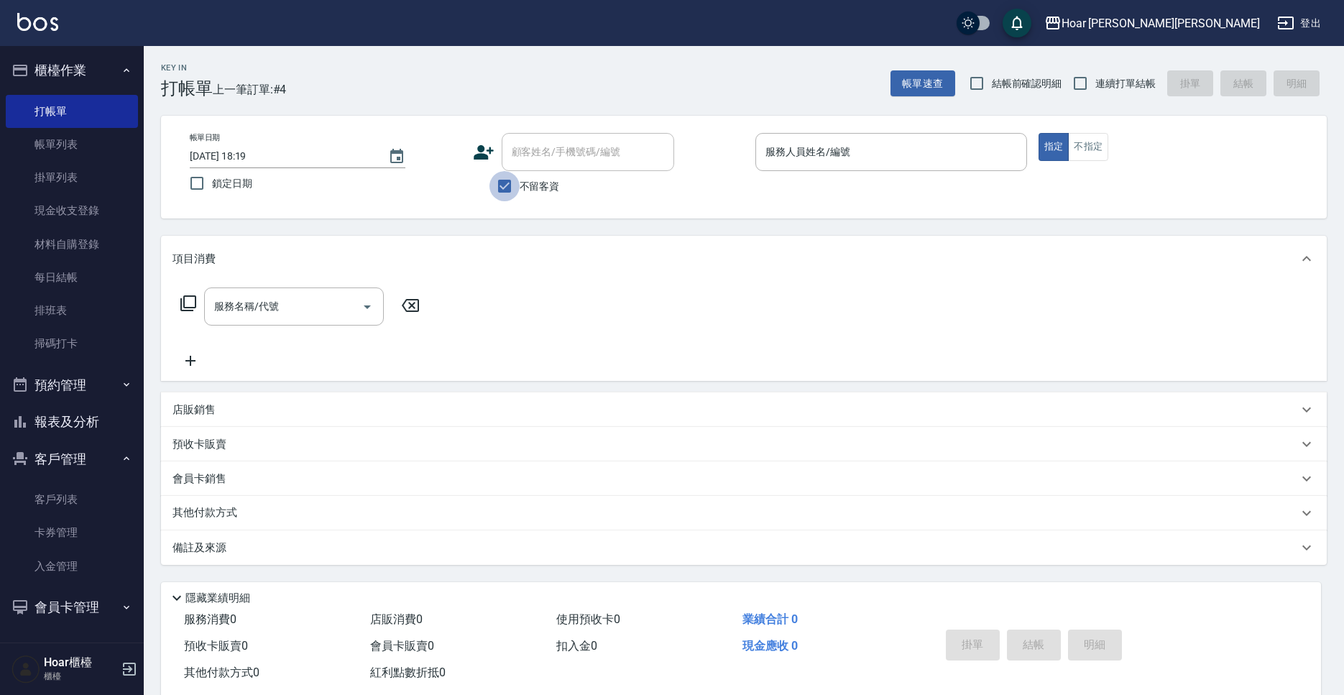
click at [514, 184] on input "不留客資" at bounding box center [504, 186] width 30 height 30
checkbox input "false"
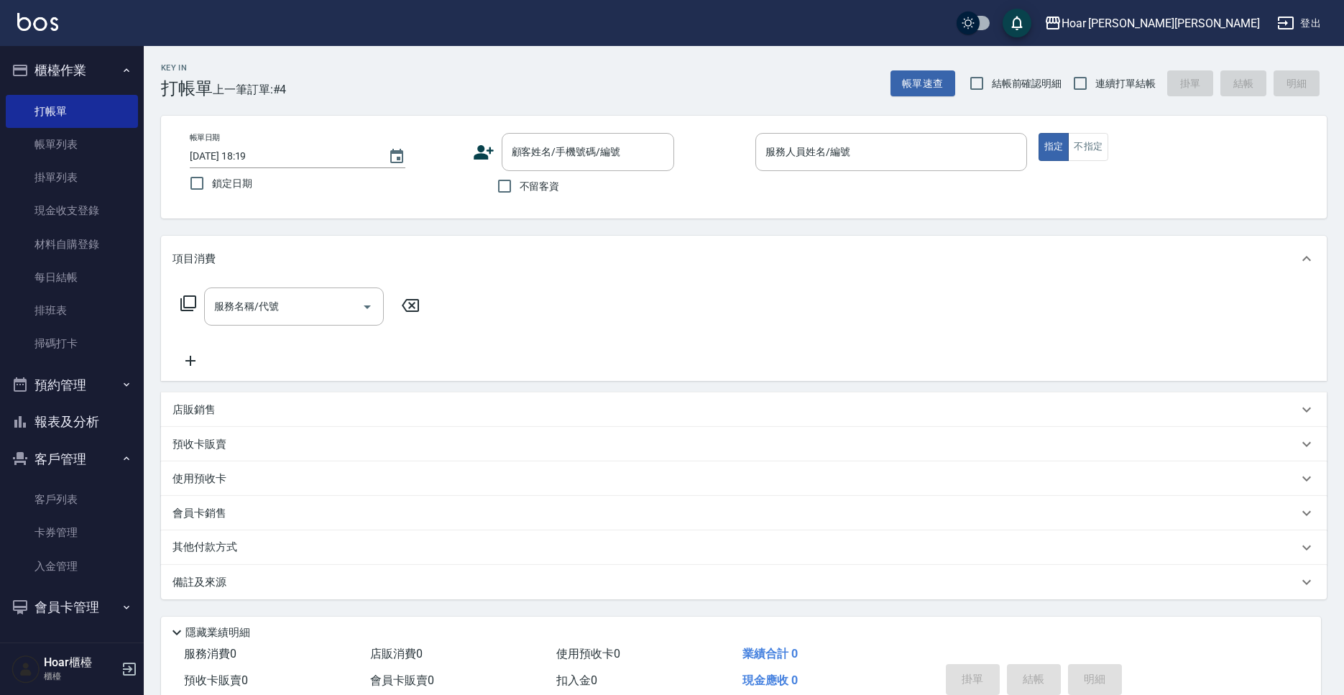
drag, startPoint x: 524, startPoint y: 181, endPoint x: 642, endPoint y: 174, distance: 117.3
click at [532, 180] on span "不留客資" at bounding box center [539, 186] width 40 height 15
click at [801, 155] on input "服務人員姓名/編號" at bounding box center [891, 151] width 259 height 25
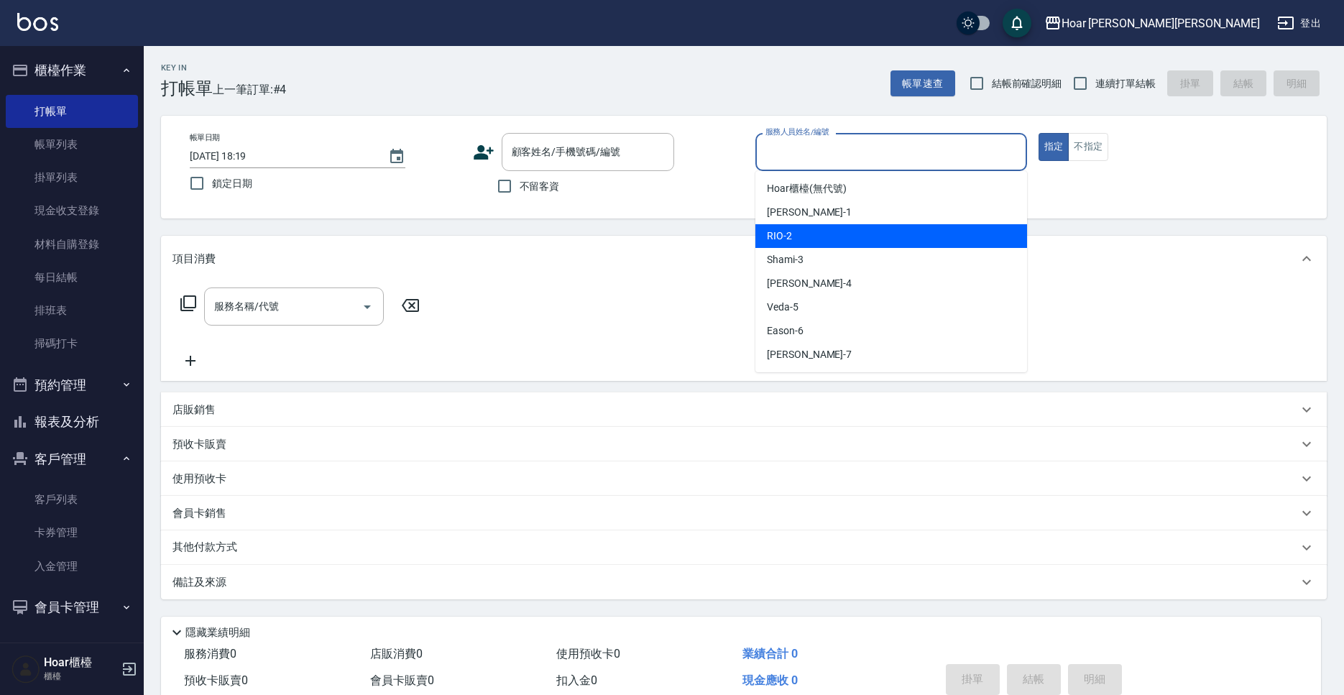
drag, startPoint x: 778, startPoint y: 241, endPoint x: 629, endPoint y: 225, distance: 149.6
click at [777, 241] on span "RIO -2" at bounding box center [779, 235] width 25 height 15
type input "RIO-2"
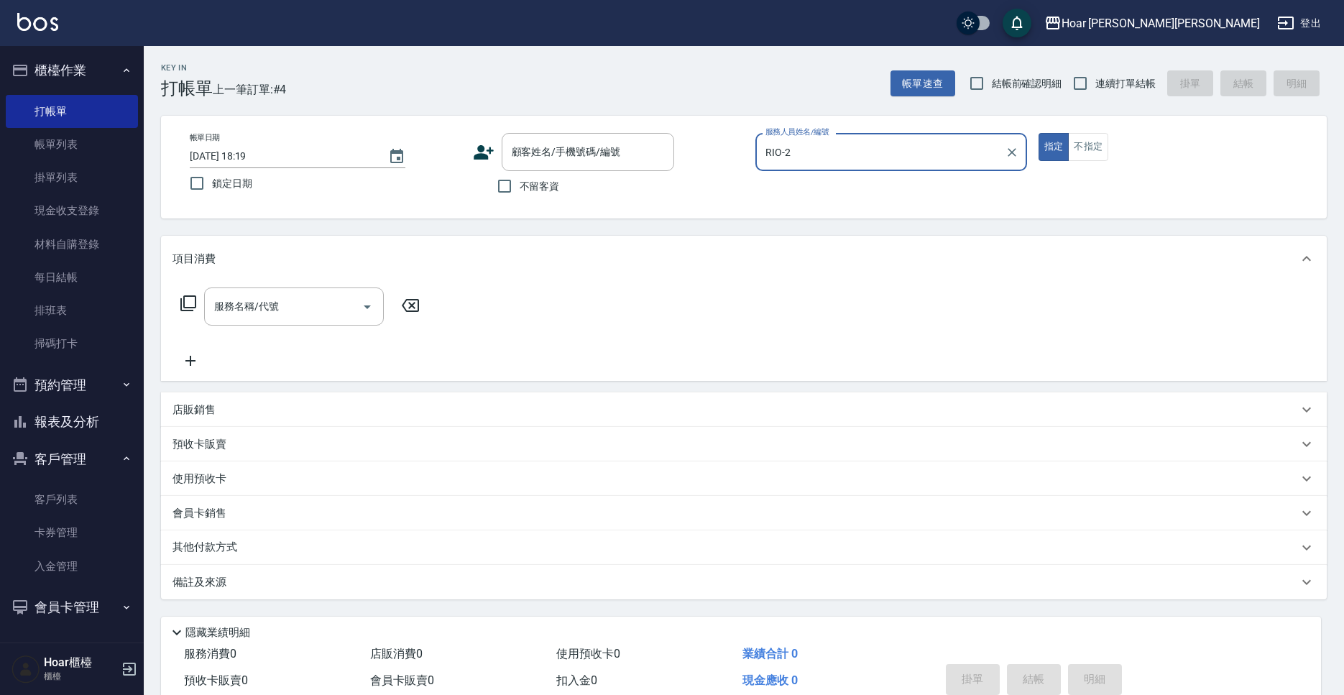
click at [545, 182] on span "不留客資" at bounding box center [539, 186] width 40 height 15
drag, startPoint x: 513, startPoint y: 182, endPoint x: 484, endPoint y: 200, distance: 34.3
click at [516, 182] on input "不留客資" at bounding box center [504, 186] width 30 height 30
checkbox input "true"
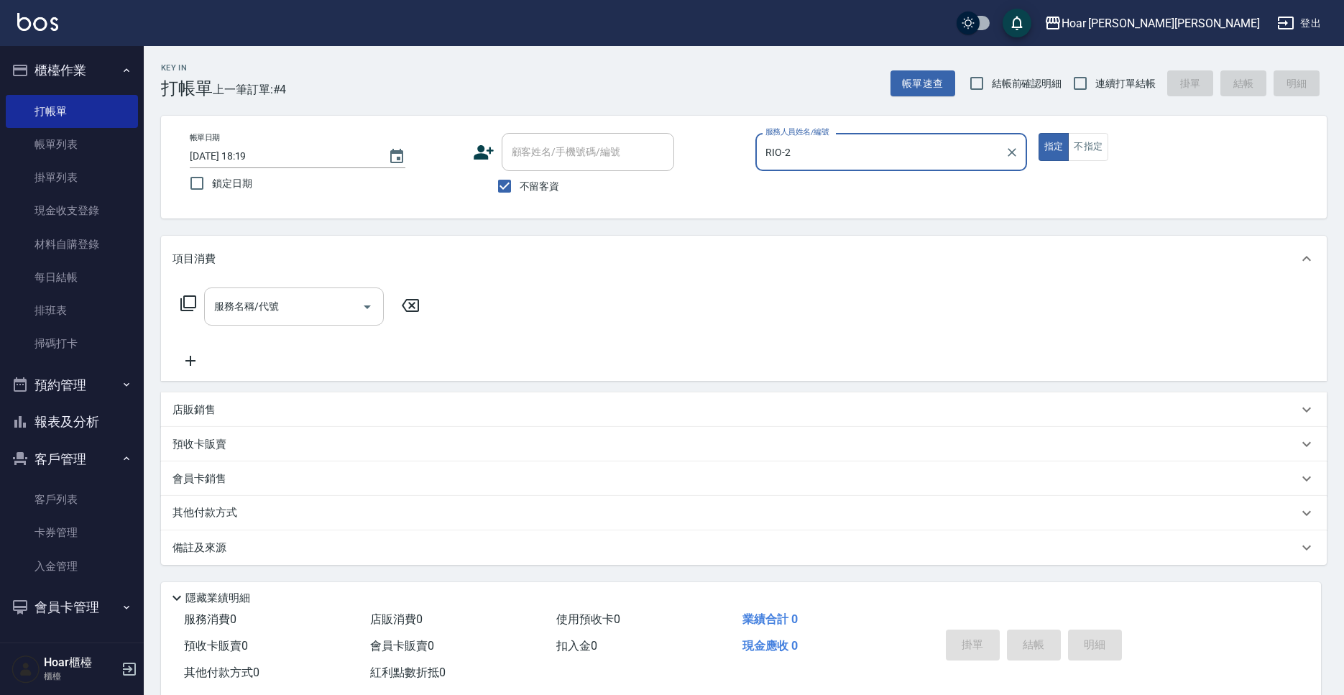
click at [348, 306] on input "服務名稱/代號" at bounding box center [283, 306] width 145 height 25
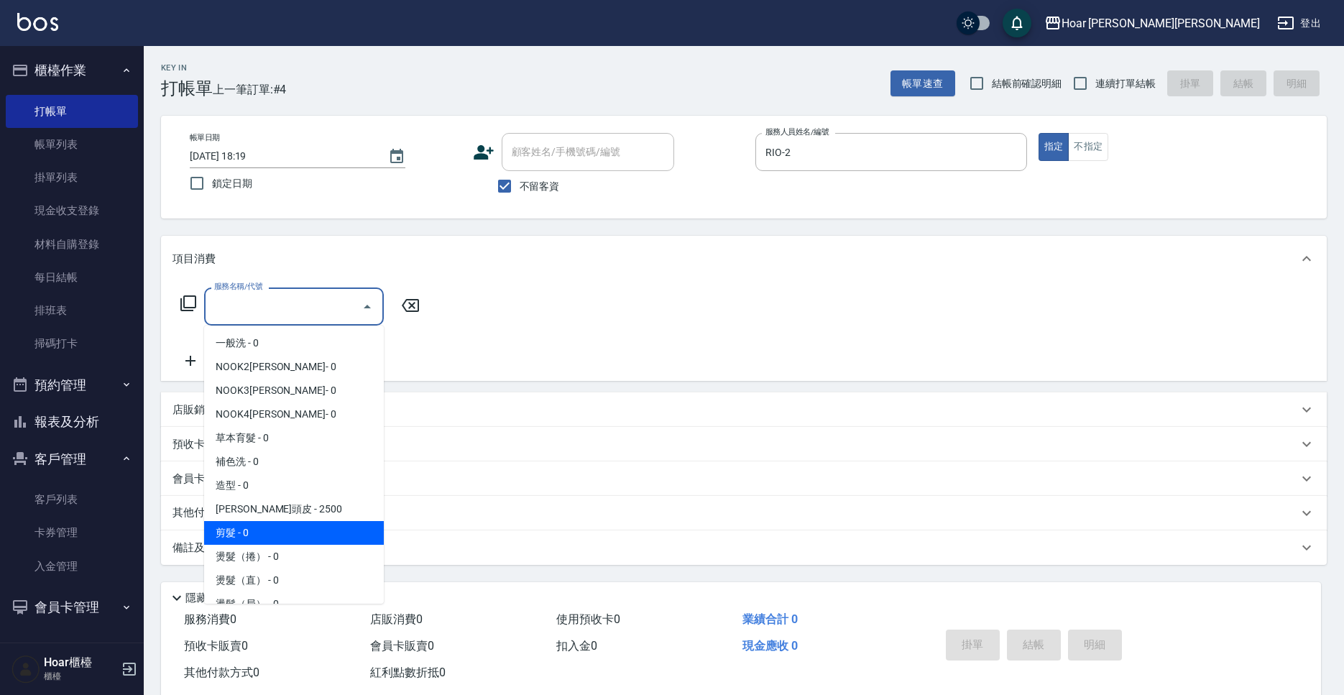
drag, startPoint x: 298, startPoint y: 529, endPoint x: 350, endPoint y: 425, distance: 116.3
click at [299, 530] on span "剪髮 - 0" at bounding box center [294, 533] width 180 height 24
type input "剪髮(201)"
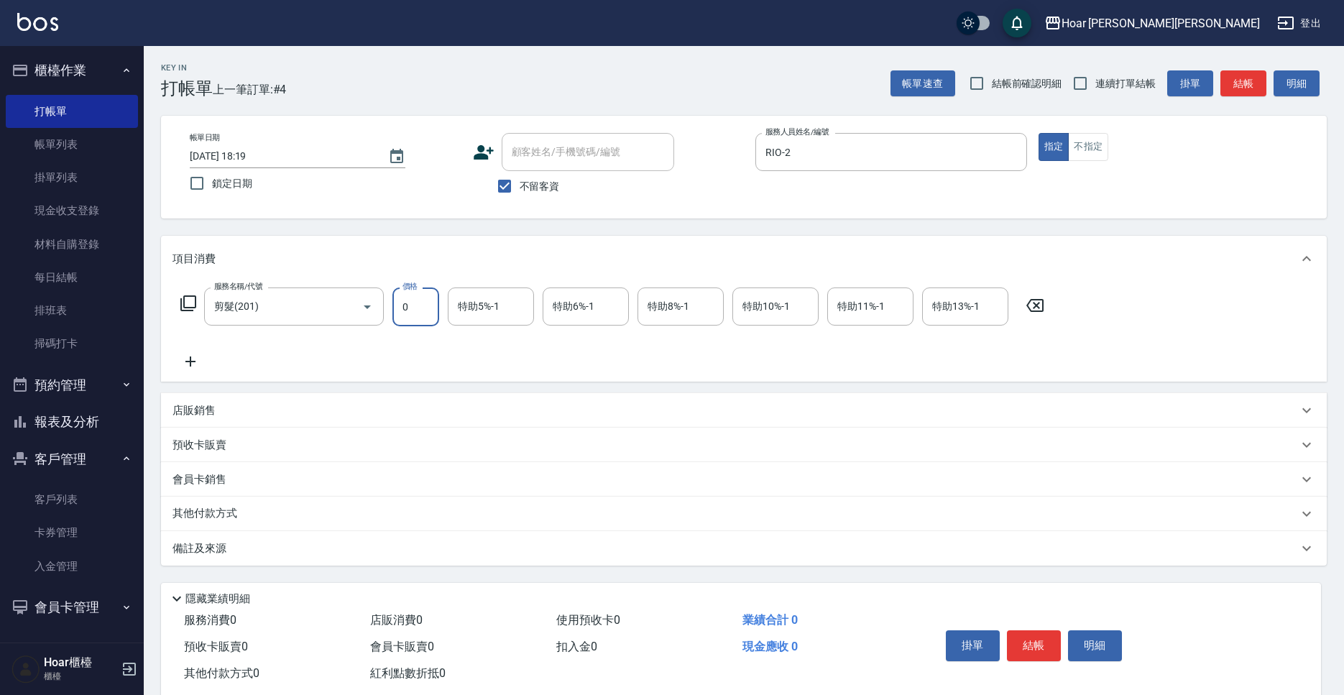
click at [415, 323] on input "0" at bounding box center [415, 306] width 47 height 39
type input "800"
click at [434, 337] on div "服務名稱/代號 剪髮(201) 服務名稱/代號 價格 800 價格 特助5%-1 特助5%-1 特助6%-1 特助6%-1 特助8%-1 特助8%-1 特助1…" at bounding box center [612, 328] width 880 height 83
click at [1024, 639] on button "結帳" at bounding box center [1034, 645] width 54 height 30
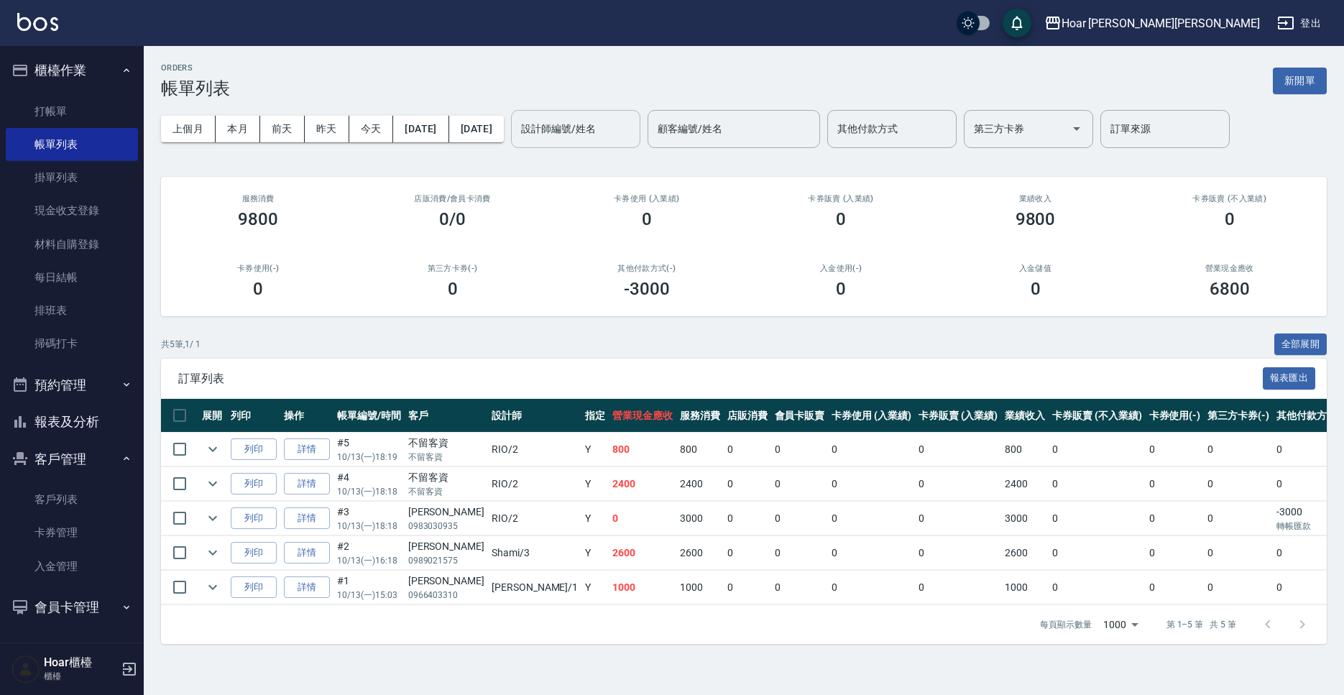
click at [628, 116] on input "設計師編號/姓名" at bounding box center [575, 128] width 116 height 25
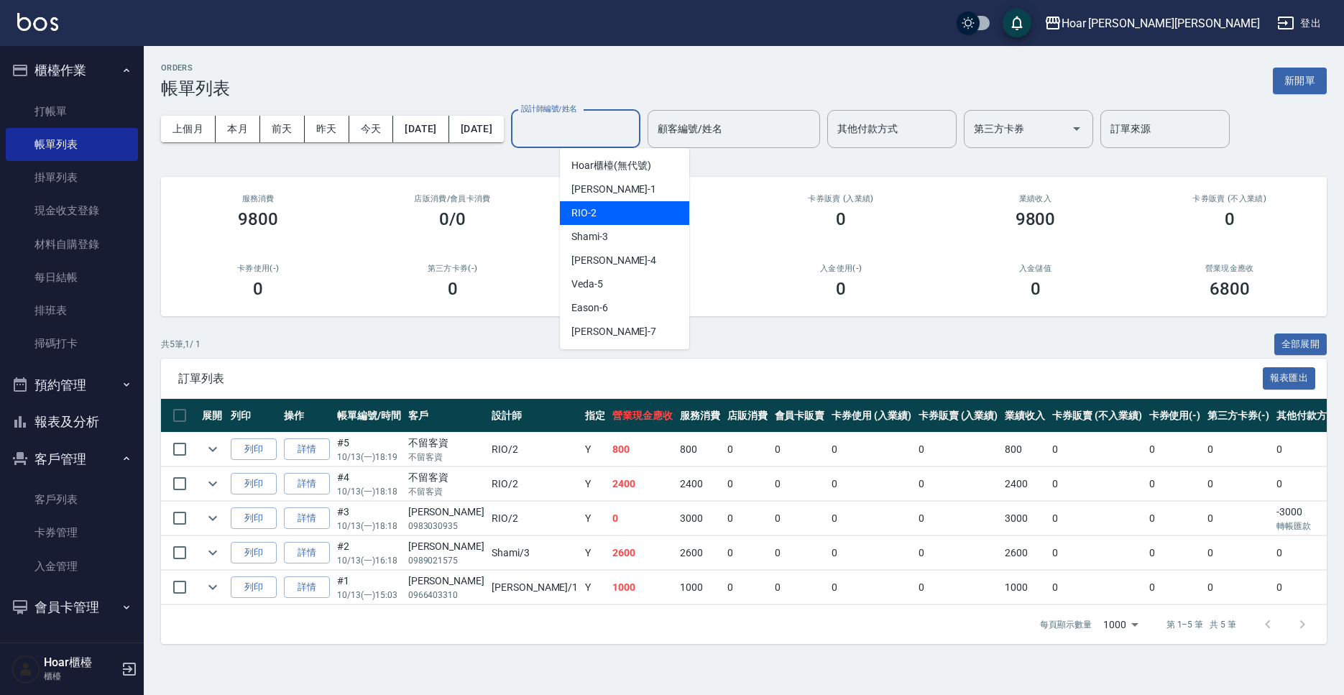
drag, startPoint x: 603, startPoint y: 207, endPoint x: 616, endPoint y: 191, distance: 20.9
click at [603, 207] on div "RIO -2" at bounding box center [624, 213] width 129 height 24
type input "RIO-2"
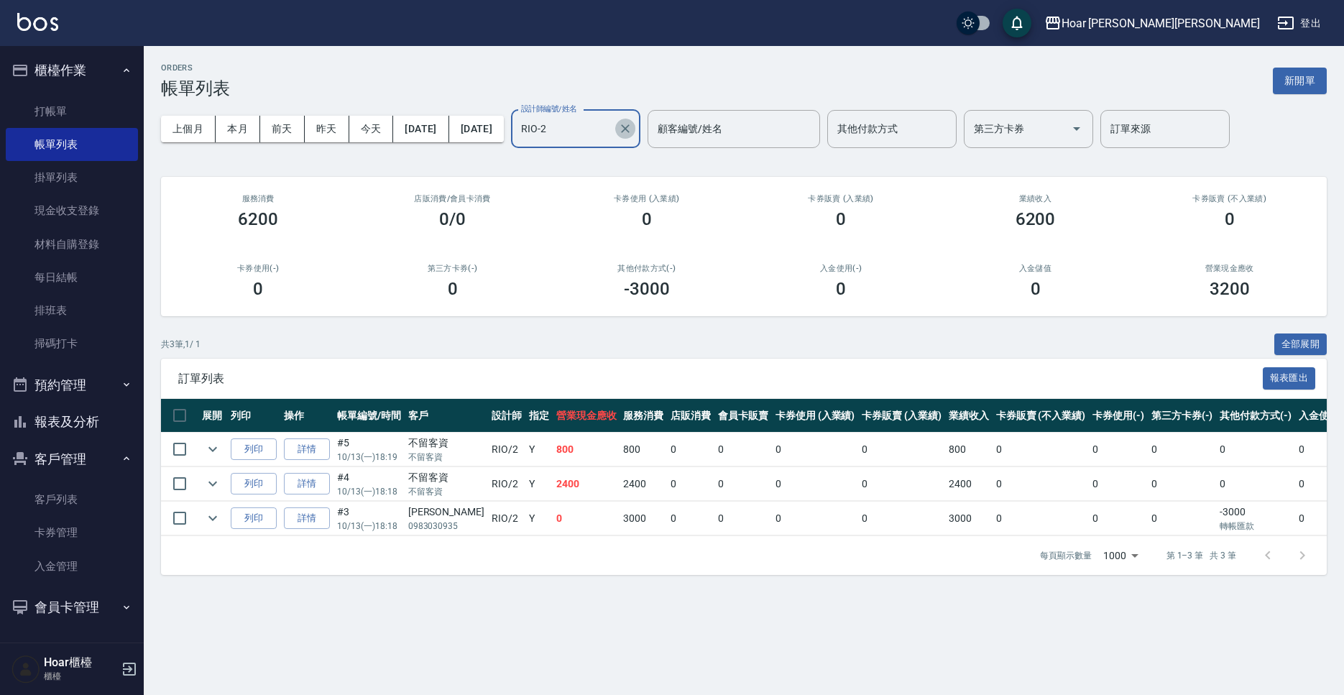
click at [632, 130] on icon "Clear" at bounding box center [625, 128] width 14 height 14
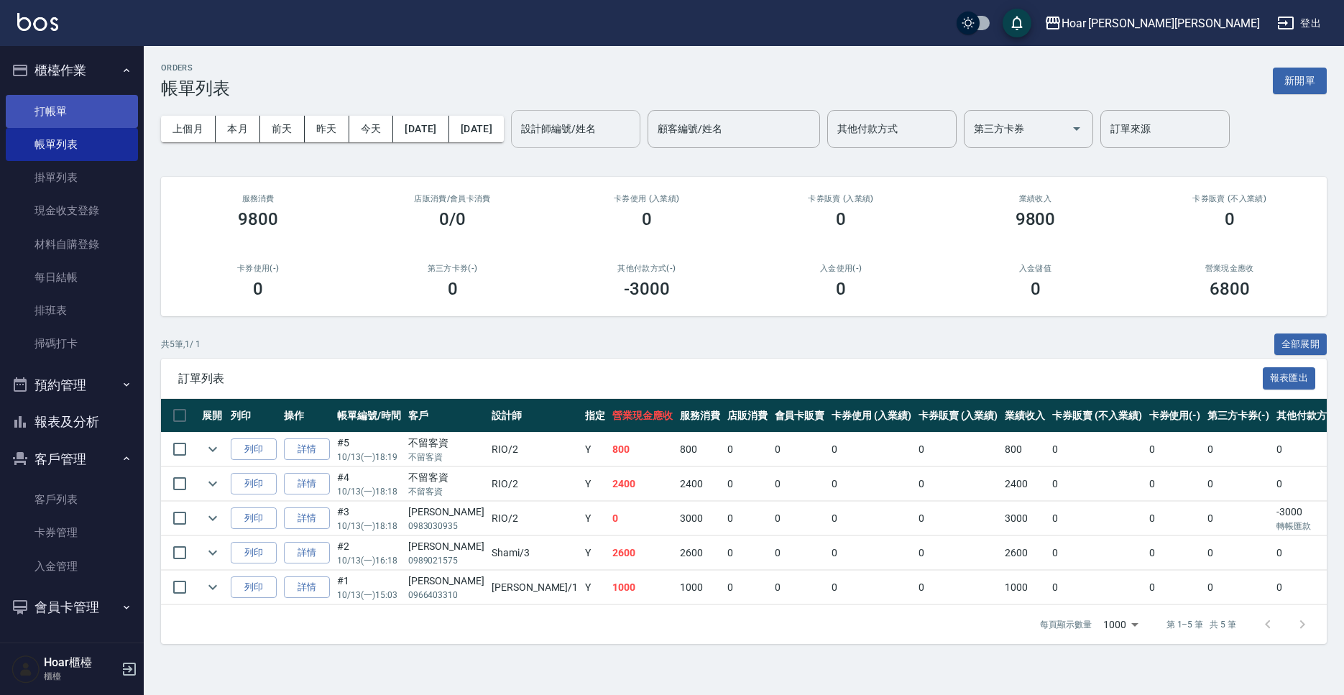
click at [47, 112] on link "打帳單" at bounding box center [72, 111] width 132 height 33
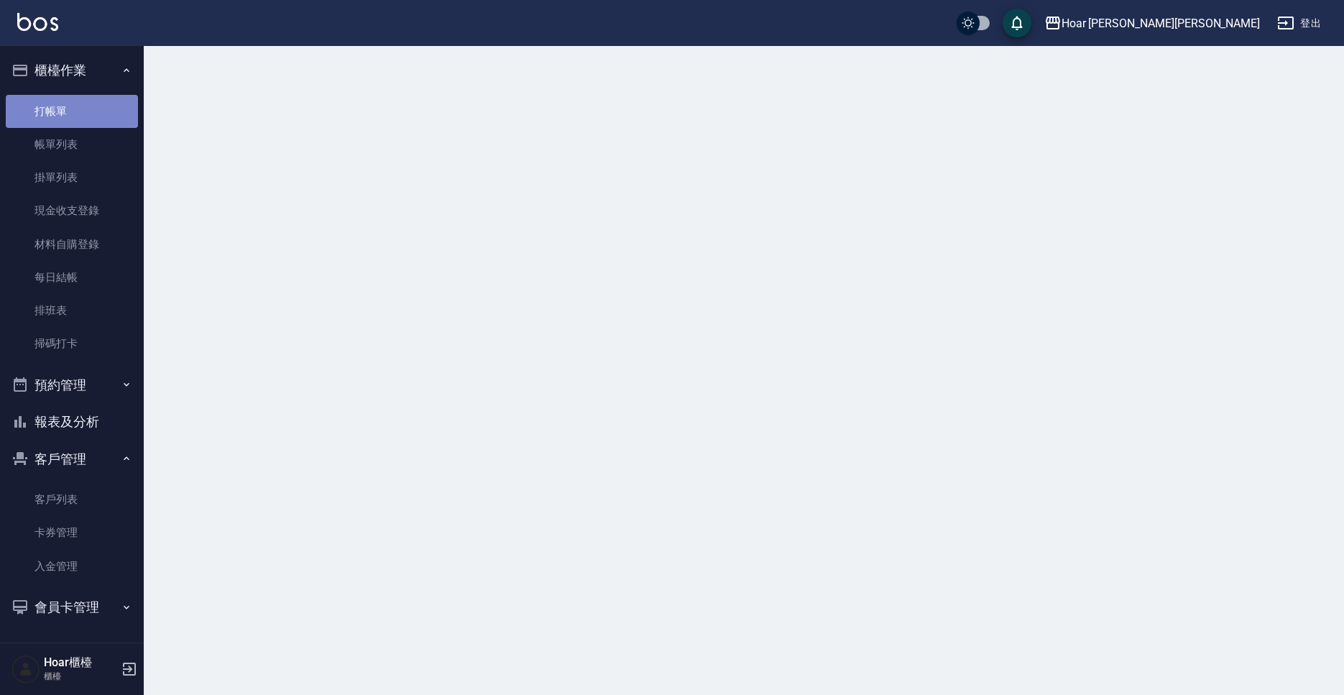
click at [48, 112] on link "打帳單" at bounding box center [72, 111] width 132 height 33
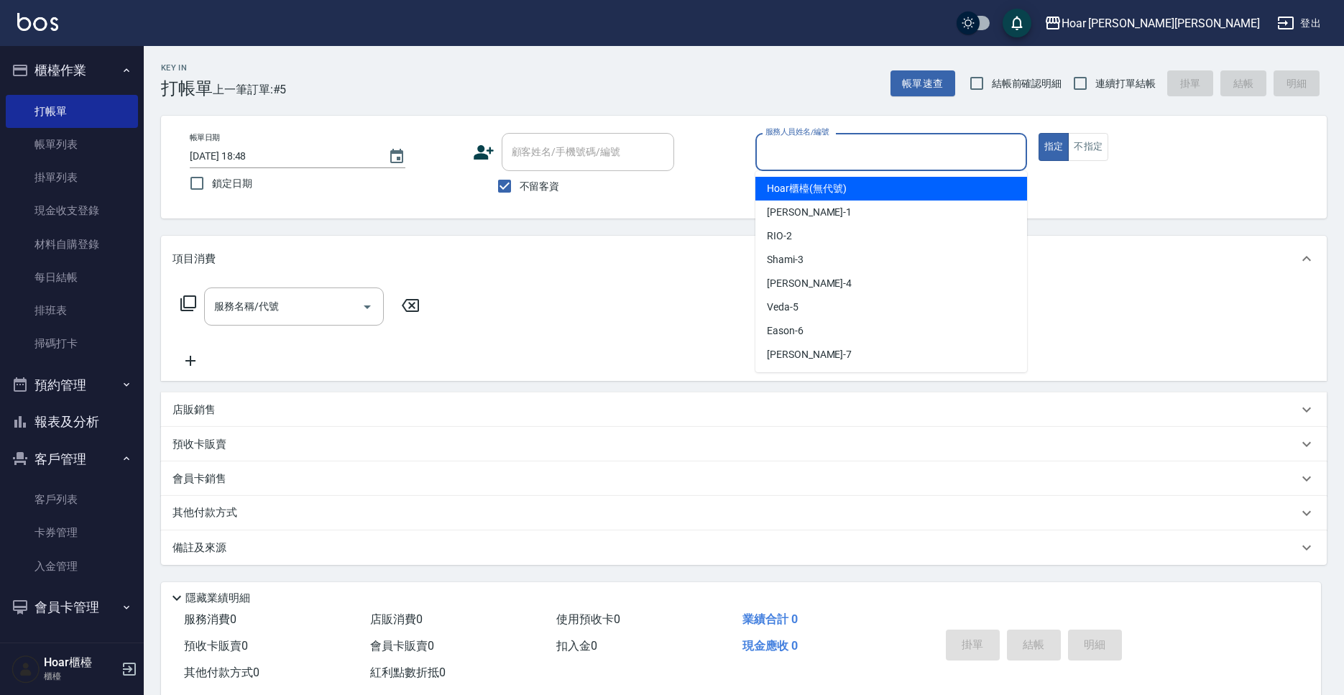
drag, startPoint x: 790, startPoint y: 158, endPoint x: 770, endPoint y: 213, distance: 58.9
click at [792, 158] on input "服務人員姓名/編號" at bounding box center [891, 151] width 259 height 25
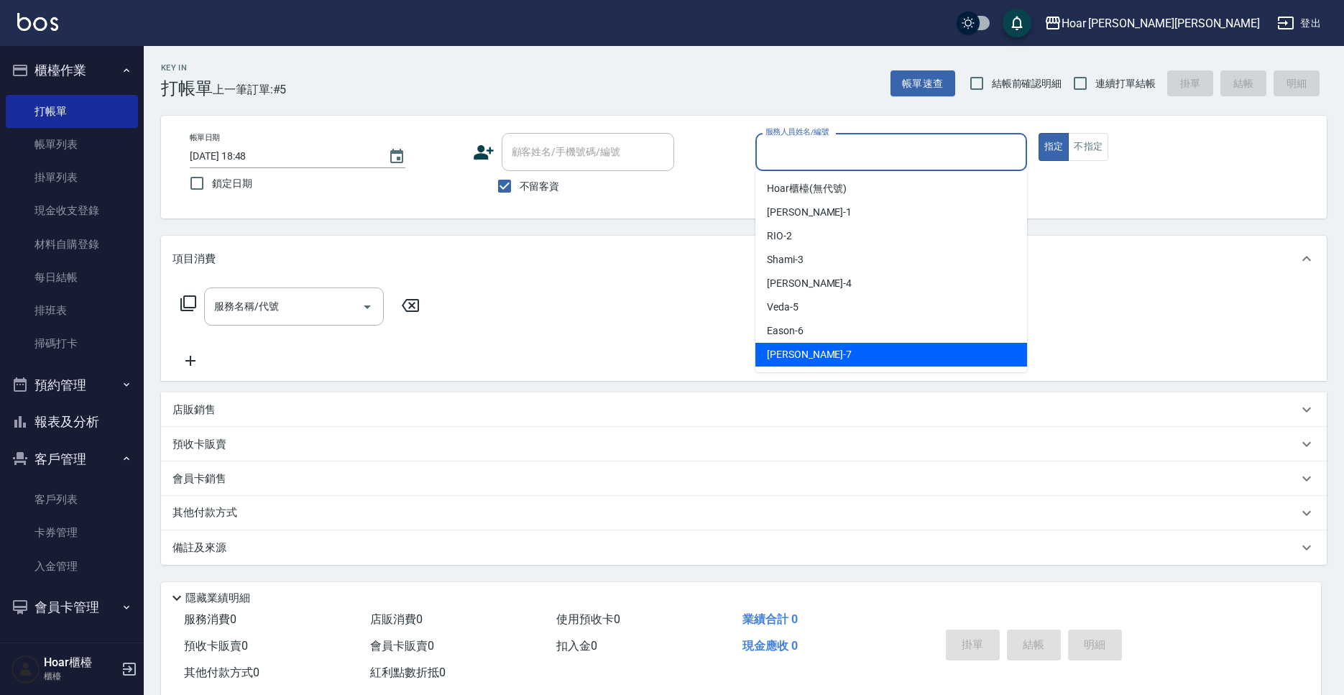
click at [795, 348] on span "[PERSON_NAME] -7" at bounding box center [809, 354] width 85 height 15
type input "[PERSON_NAME]-7"
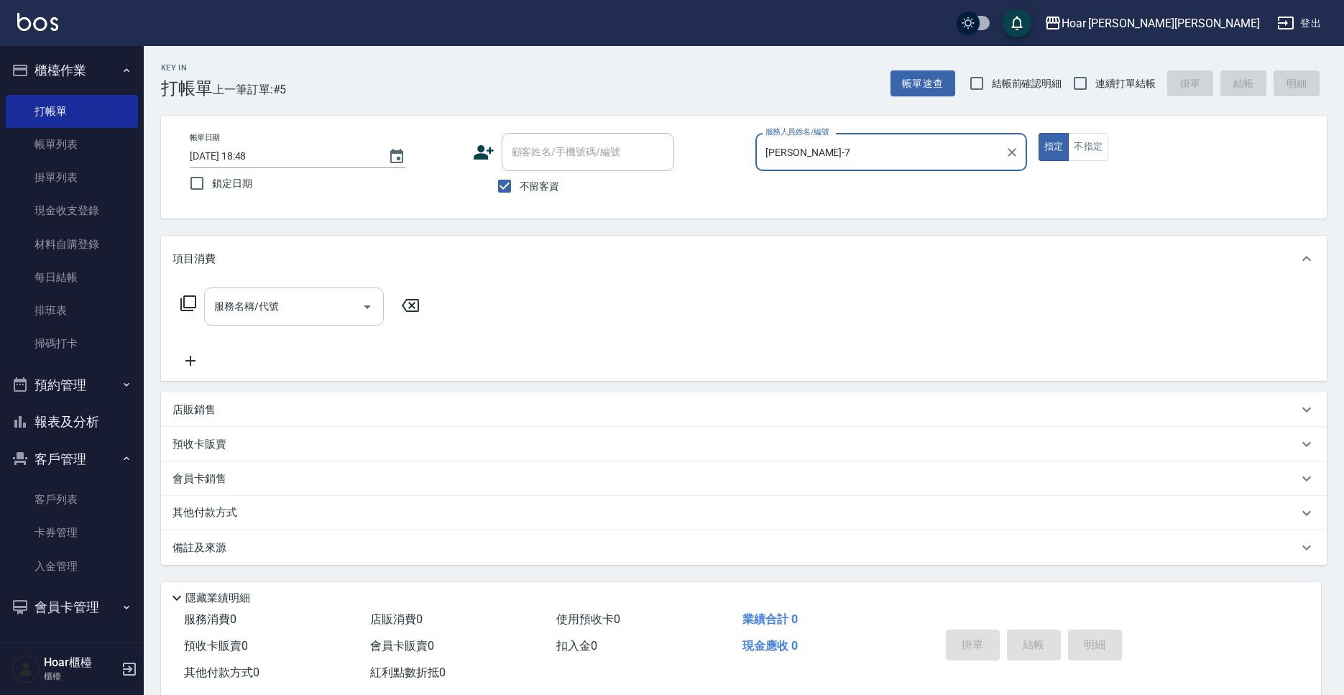
click at [305, 315] on input "服務名稱/代號" at bounding box center [283, 306] width 145 height 25
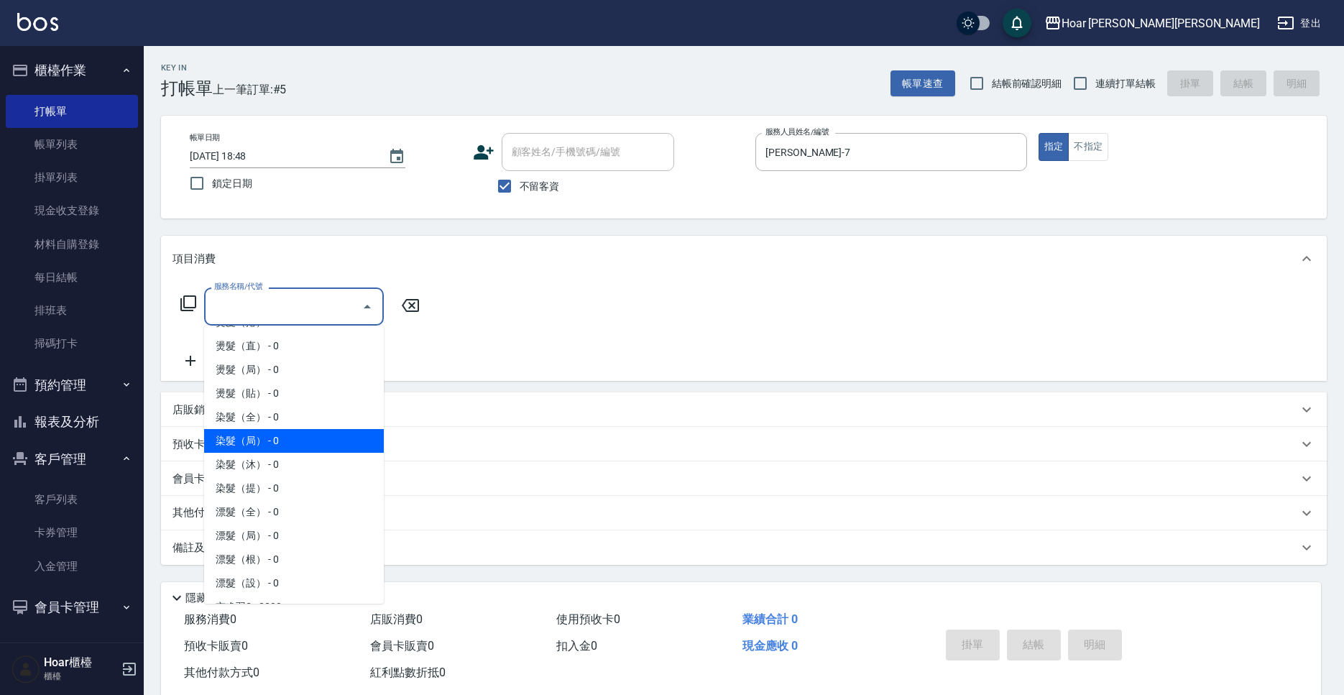
scroll to position [236, 0]
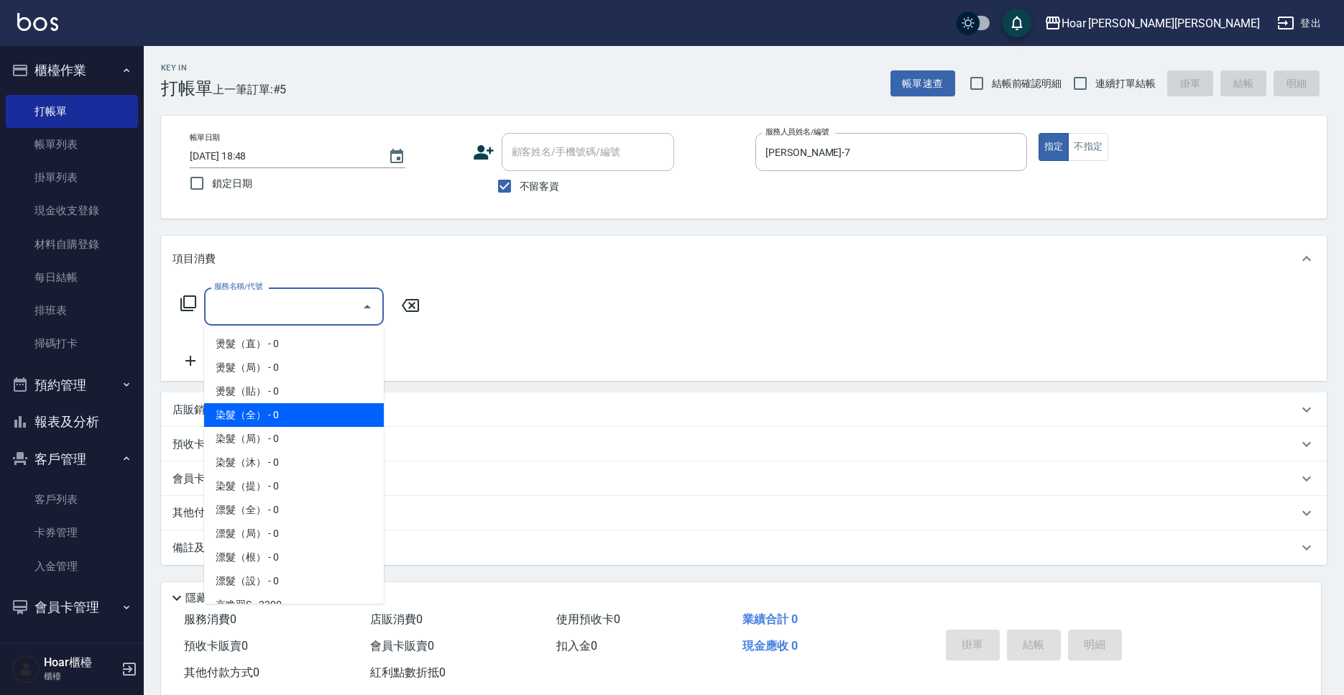
click at [253, 417] on span "染髮（全） - 0" at bounding box center [294, 415] width 180 height 24
type input "染髮（全）(401)"
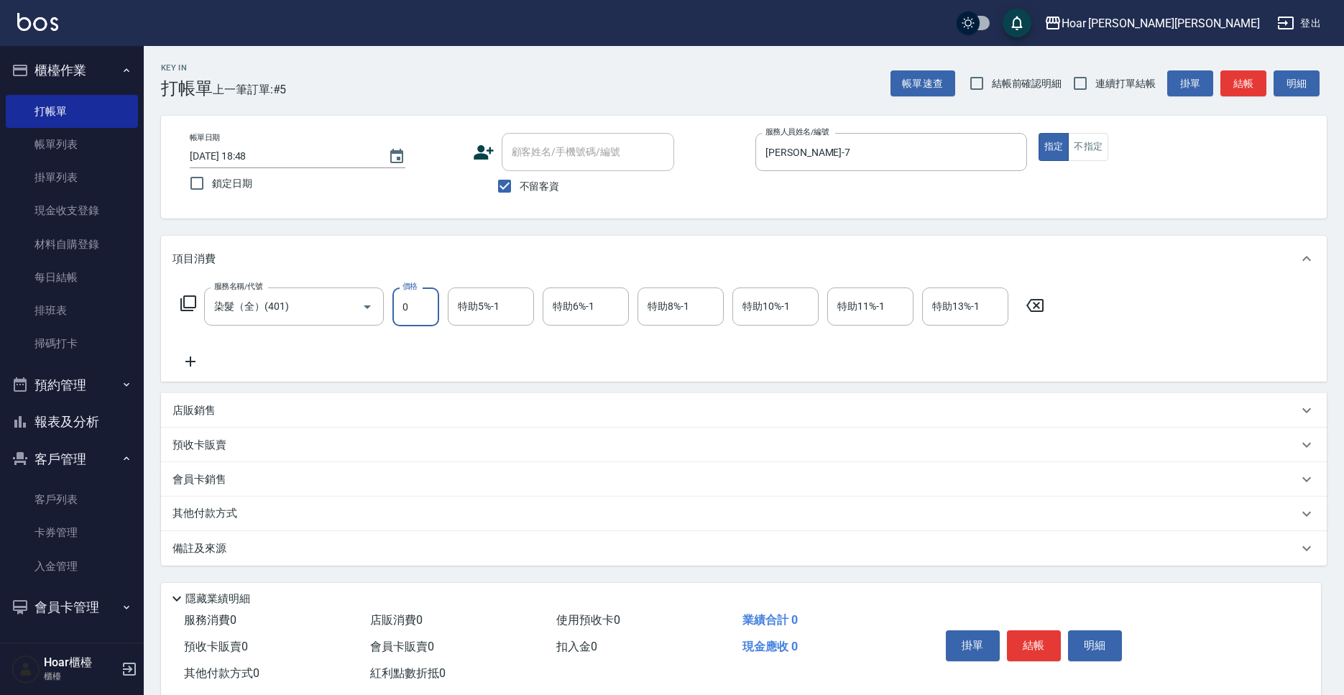
click at [431, 312] on input "0" at bounding box center [415, 306] width 47 height 39
type input "3780"
click at [294, 525] on div "其他付款方式" at bounding box center [743, 513] width 1165 height 34
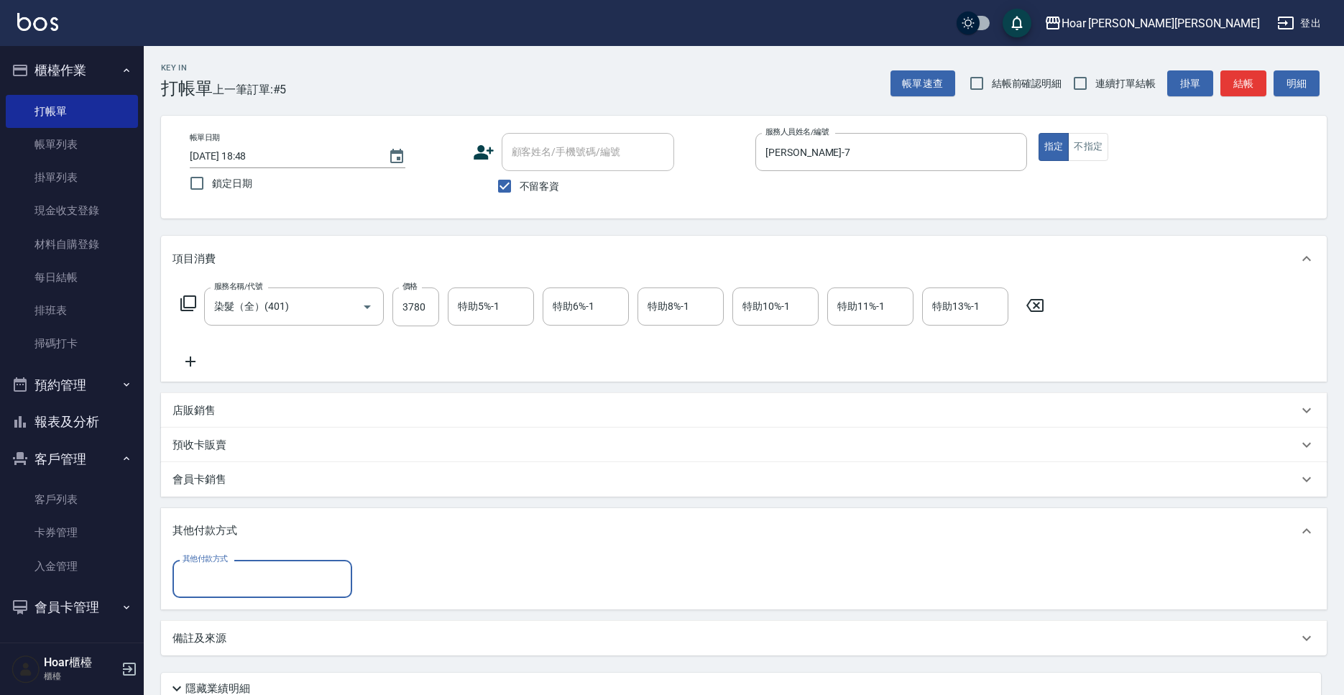
scroll to position [0, 0]
click at [264, 578] on input "其他付款方式" at bounding box center [262, 578] width 167 height 25
click at [209, 646] on span "轉帳匯款" at bounding box center [262, 639] width 180 height 24
drag, startPoint x: 237, startPoint y: 572, endPoint x: 234, endPoint y: 624, distance: 51.8
click at [238, 574] on input "轉帳匯款" at bounding box center [251, 578] width 145 height 25
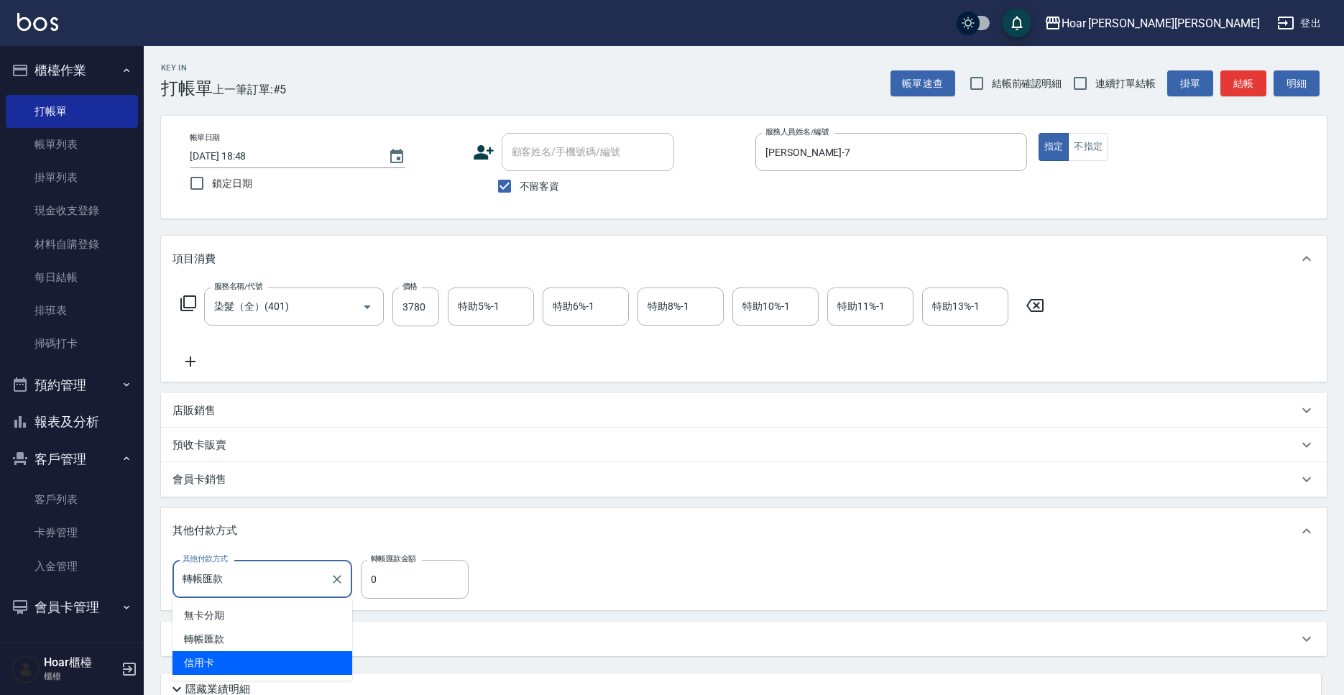
drag, startPoint x: 233, startPoint y: 657, endPoint x: 237, endPoint y: 649, distance: 8.4
click at [233, 657] on span "信用卡" at bounding box center [262, 663] width 180 height 24
type input "信用卡"
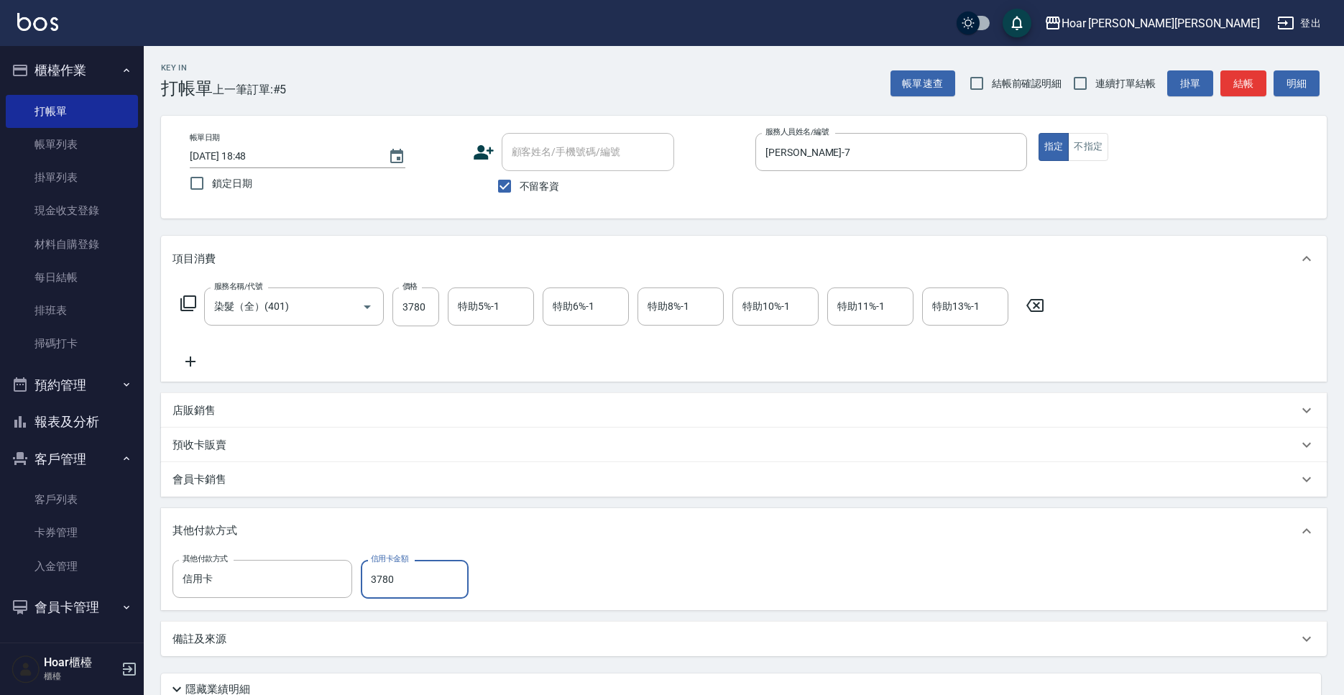
scroll to position [124, 0]
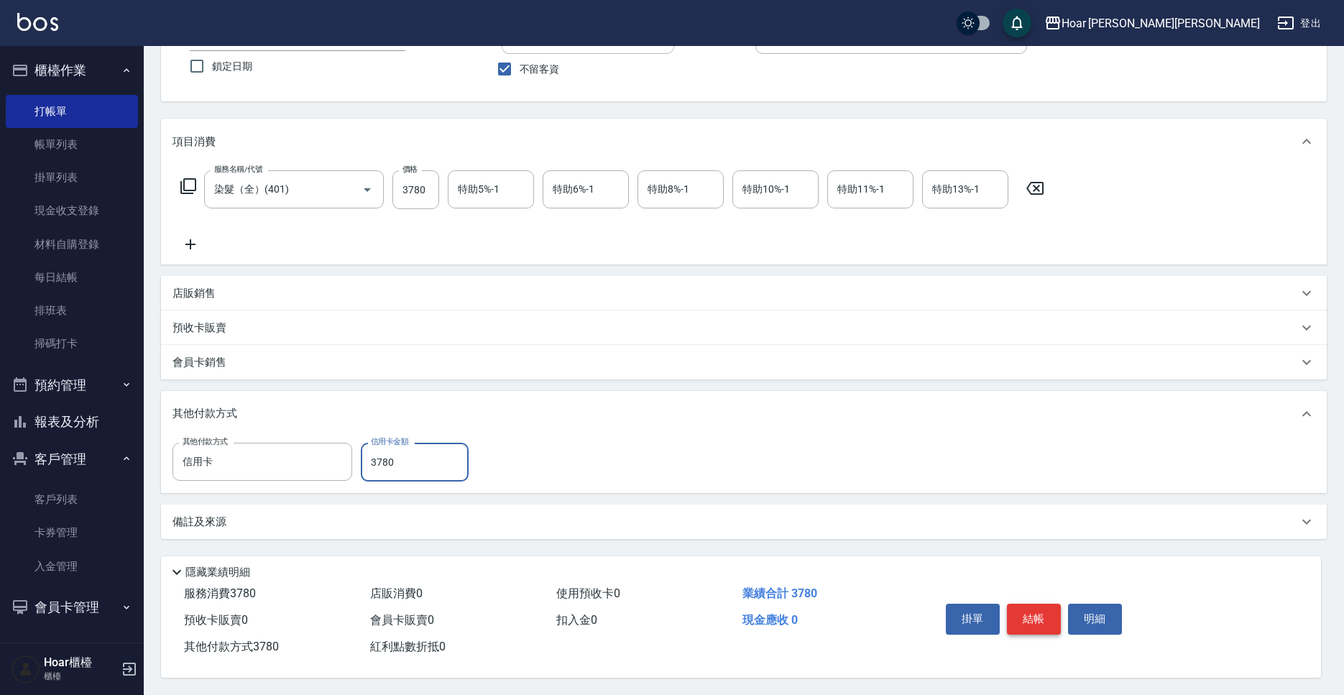
type input "3780"
click at [1026, 616] on button "結帳" at bounding box center [1034, 618] width 54 height 30
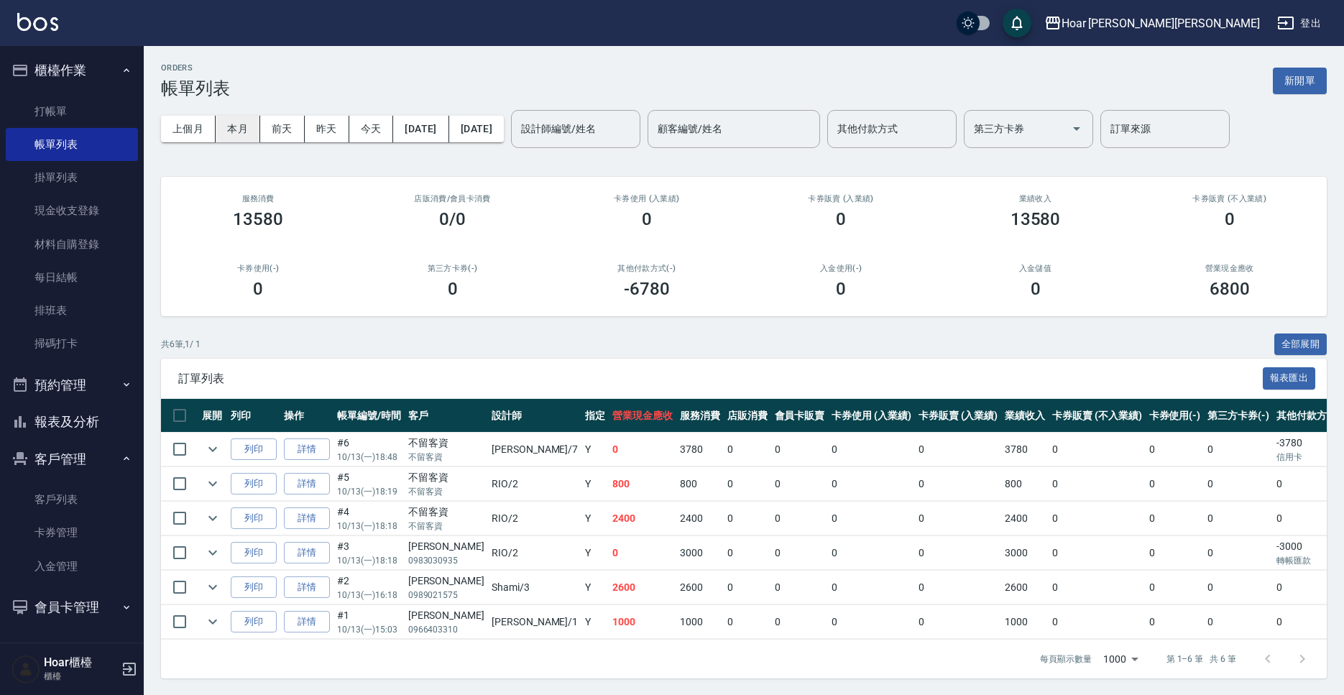
click at [234, 134] on button "本月" at bounding box center [238, 129] width 45 height 27
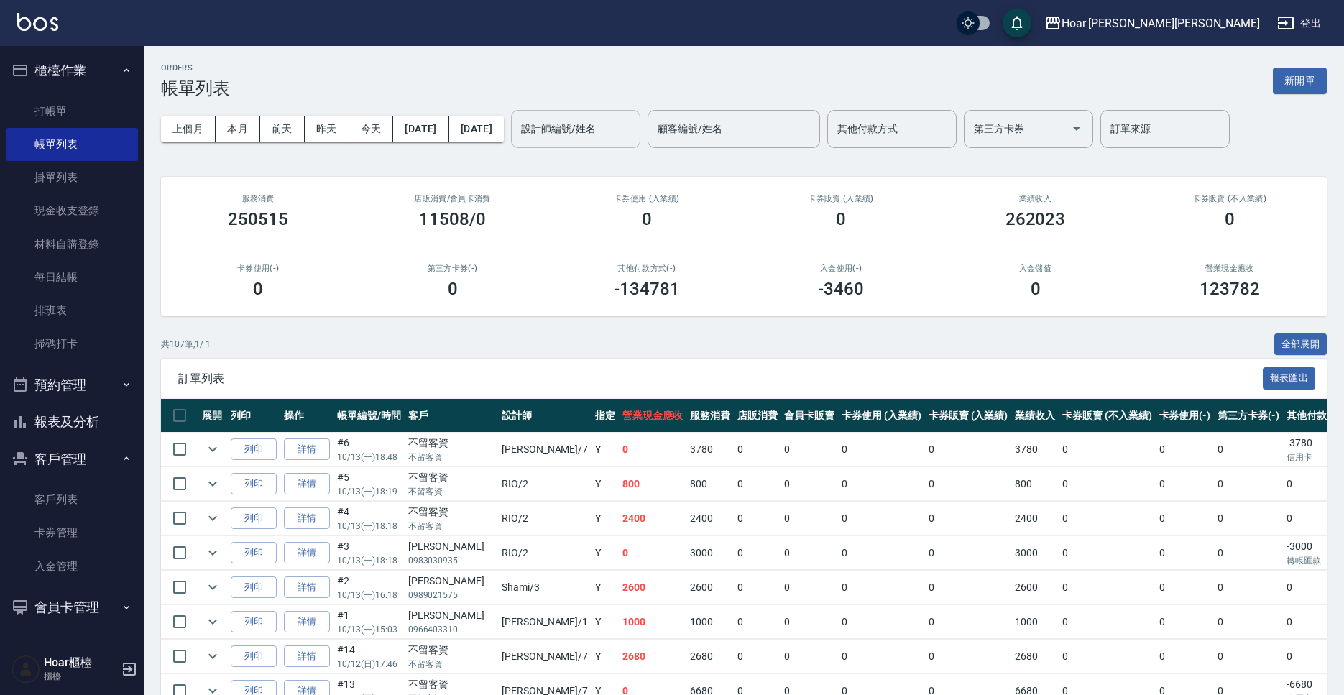
drag, startPoint x: 623, startPoint y: 130, endPoint x: 624, endPoint y: 139, distance: 8.7
click at [623, 130] on input "設計師編號/姓名" at bounding box center [575, 128] width 116 height 25
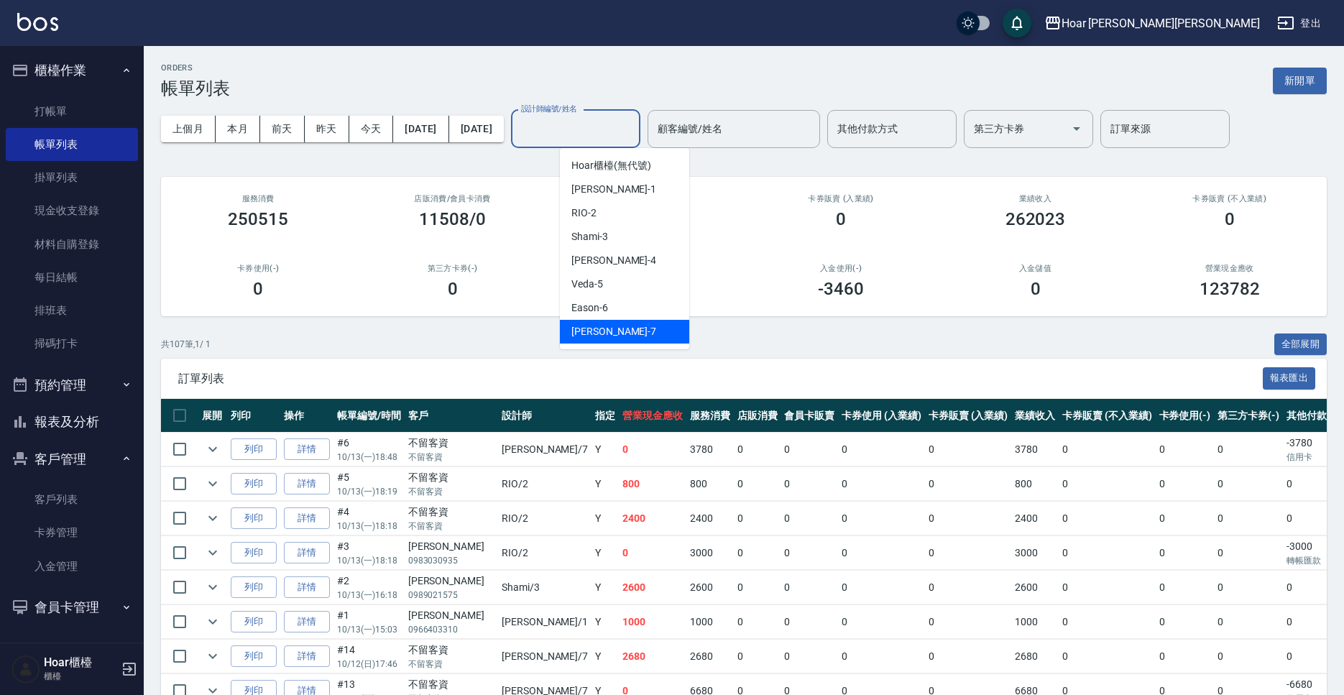
click at [639, 323] on div "[PERSON_NAME] -7" at bounding box center [624, 332] width 129 height 24
type input "[PERSON_NAME]-7"
